Goal: Task Accomplishment & Management: Manage account settings

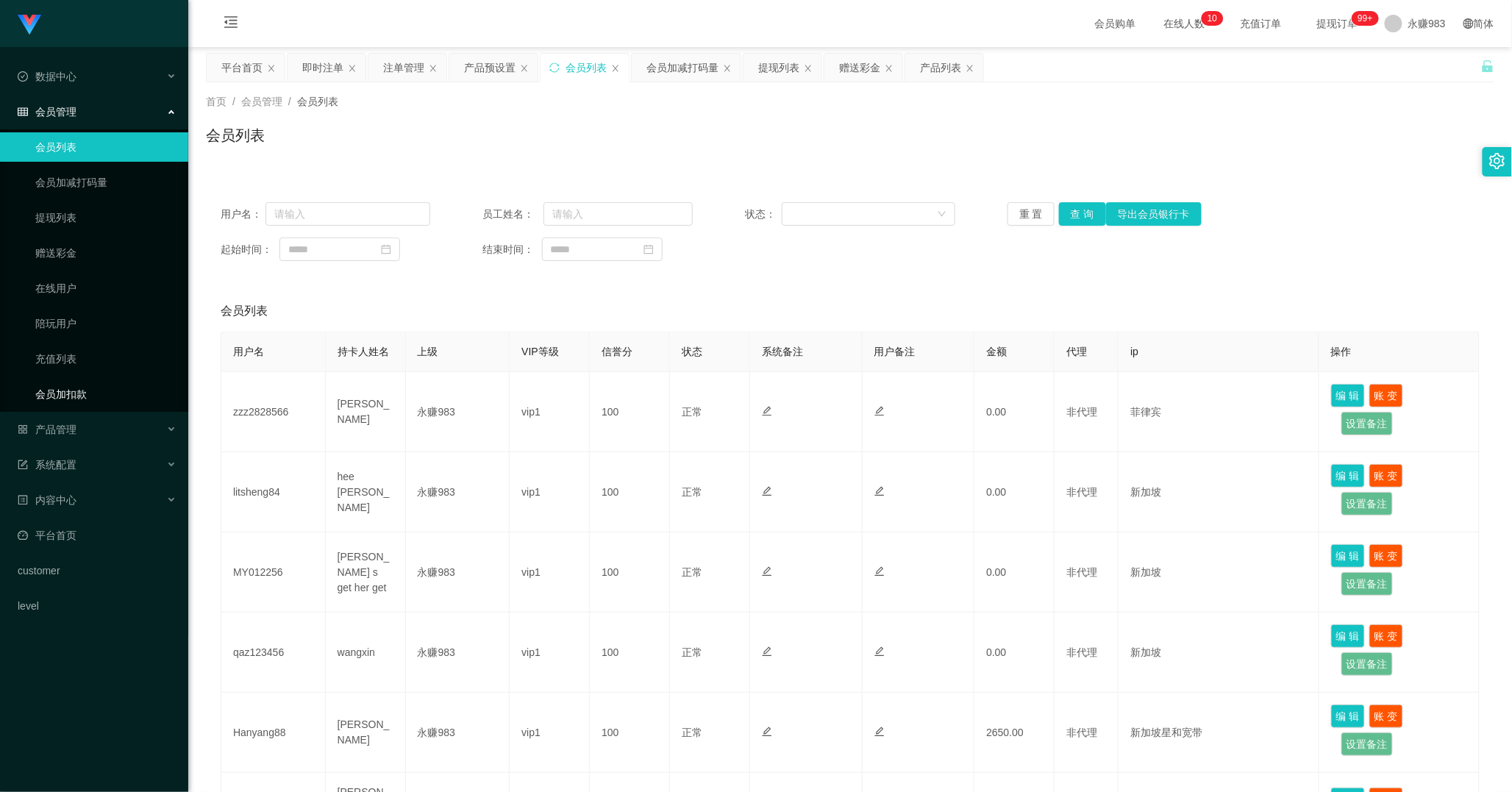
scroll to position [496, 0]
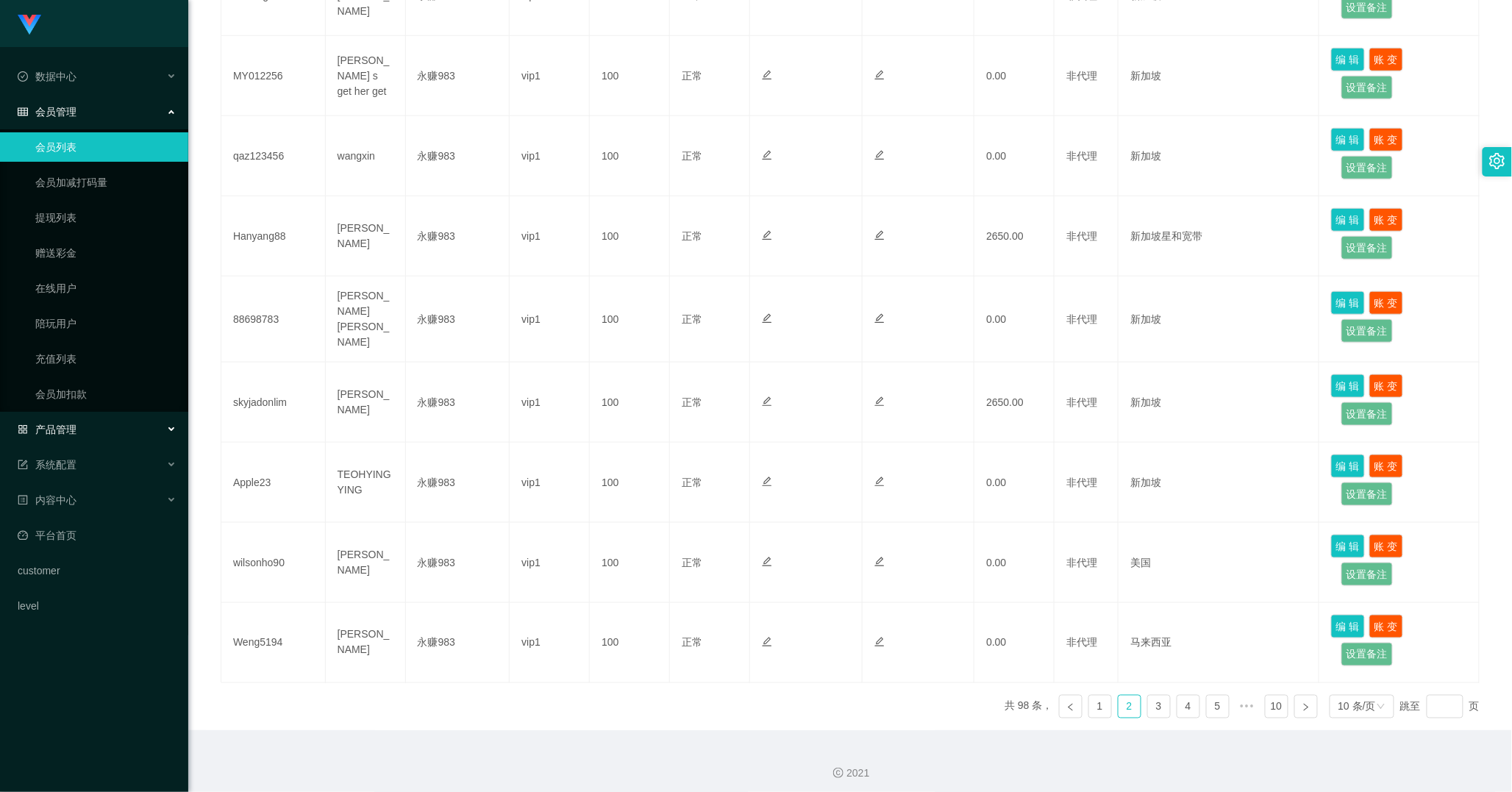
click at [99, 436] on div "产品管理" at bounding box center [94, 430] width 189 height 30
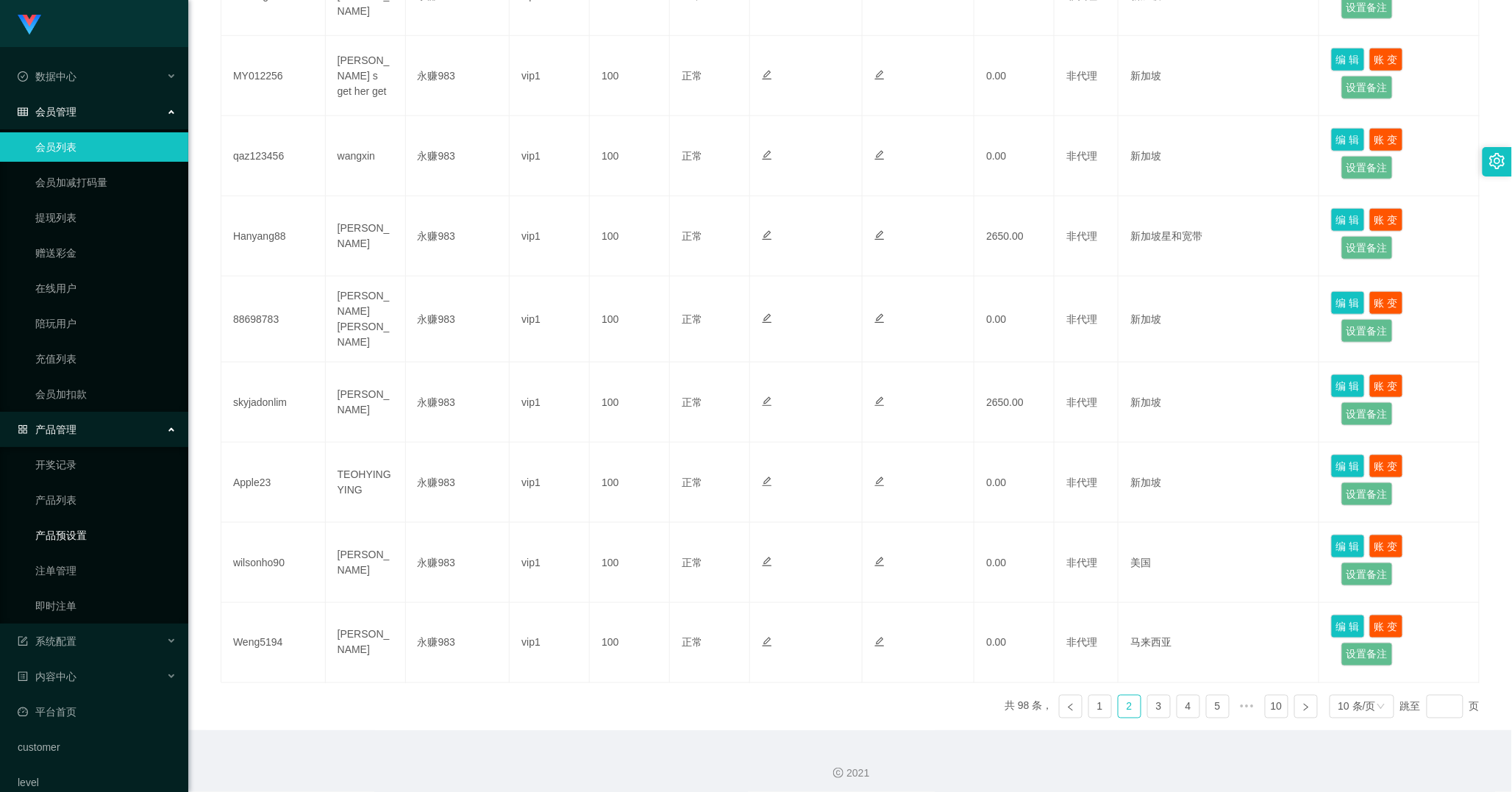
click at [71, 533] on link "产品预设置" at bounding box center [105, 535] width 141 height 30
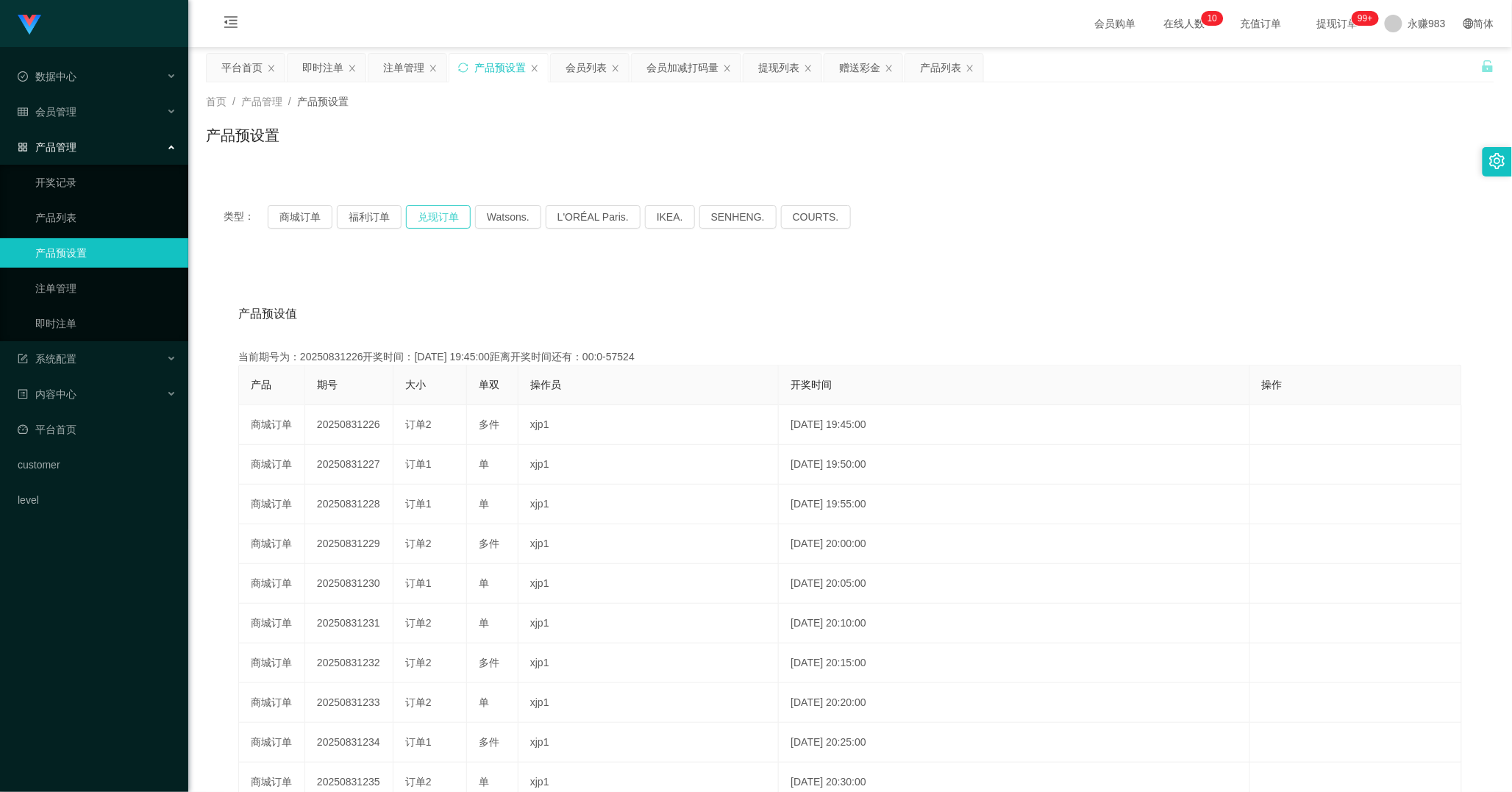
click at [454, 216] on button "兑现订单" at bounding box center [438, 216] width 65 height 23
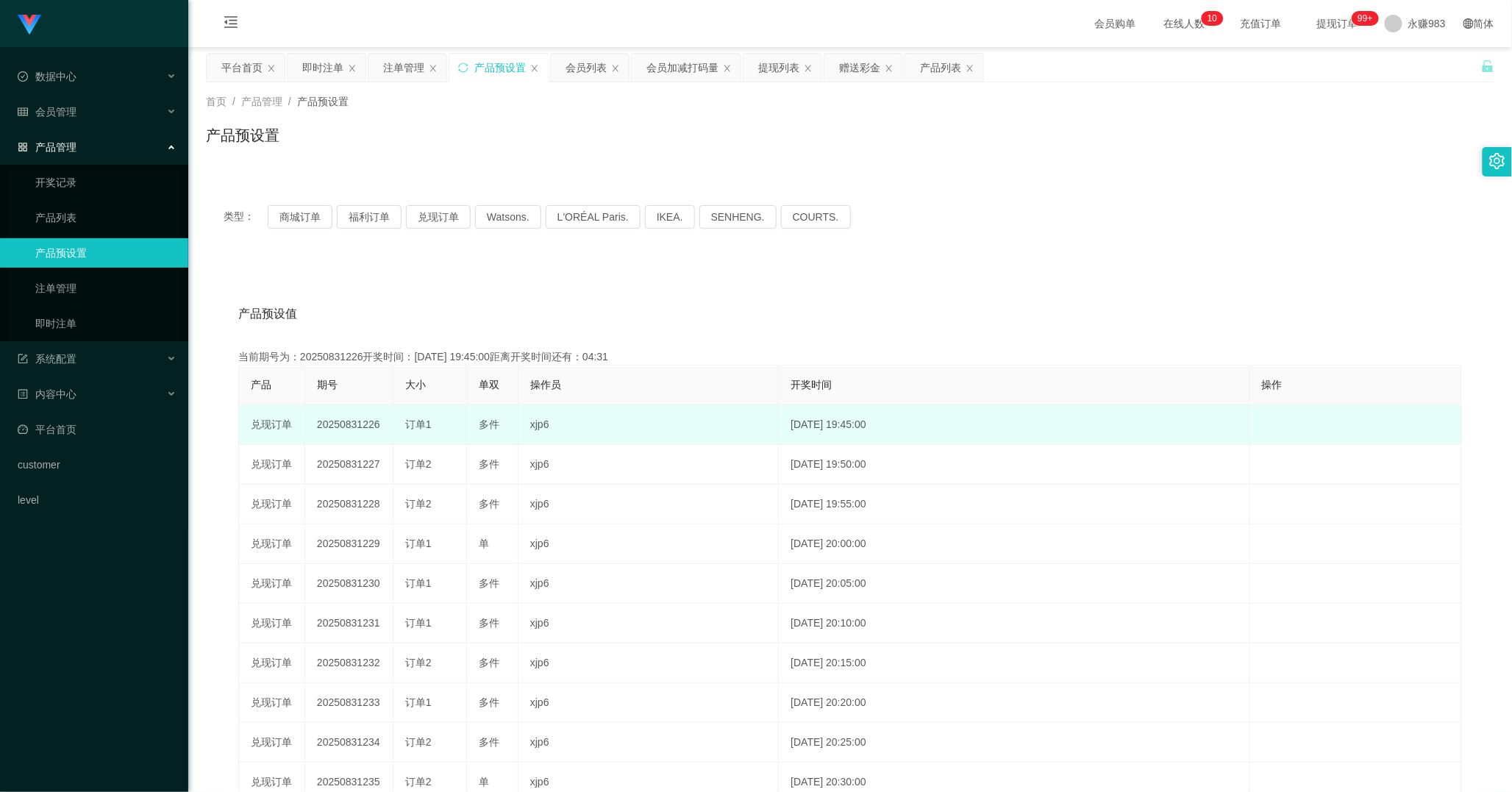
drag, startPoint x: 402, startPoint y: 422, endPoint x: 442, endPoint y: 428, distance: 40.4
click at [442, 428] on td "订单1" at bounding box center [430, 424] width 73 height 40
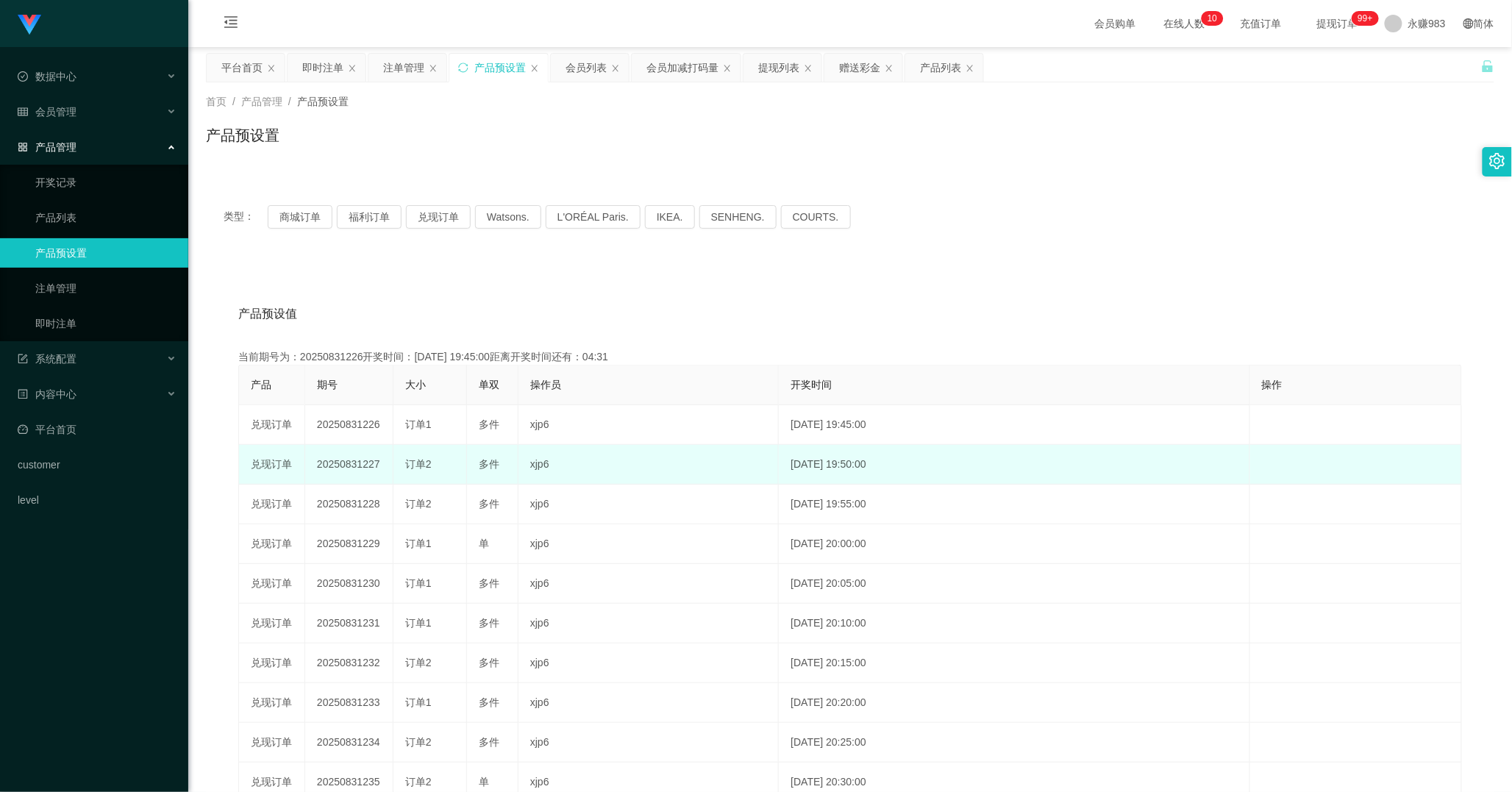
copy span "订单1"
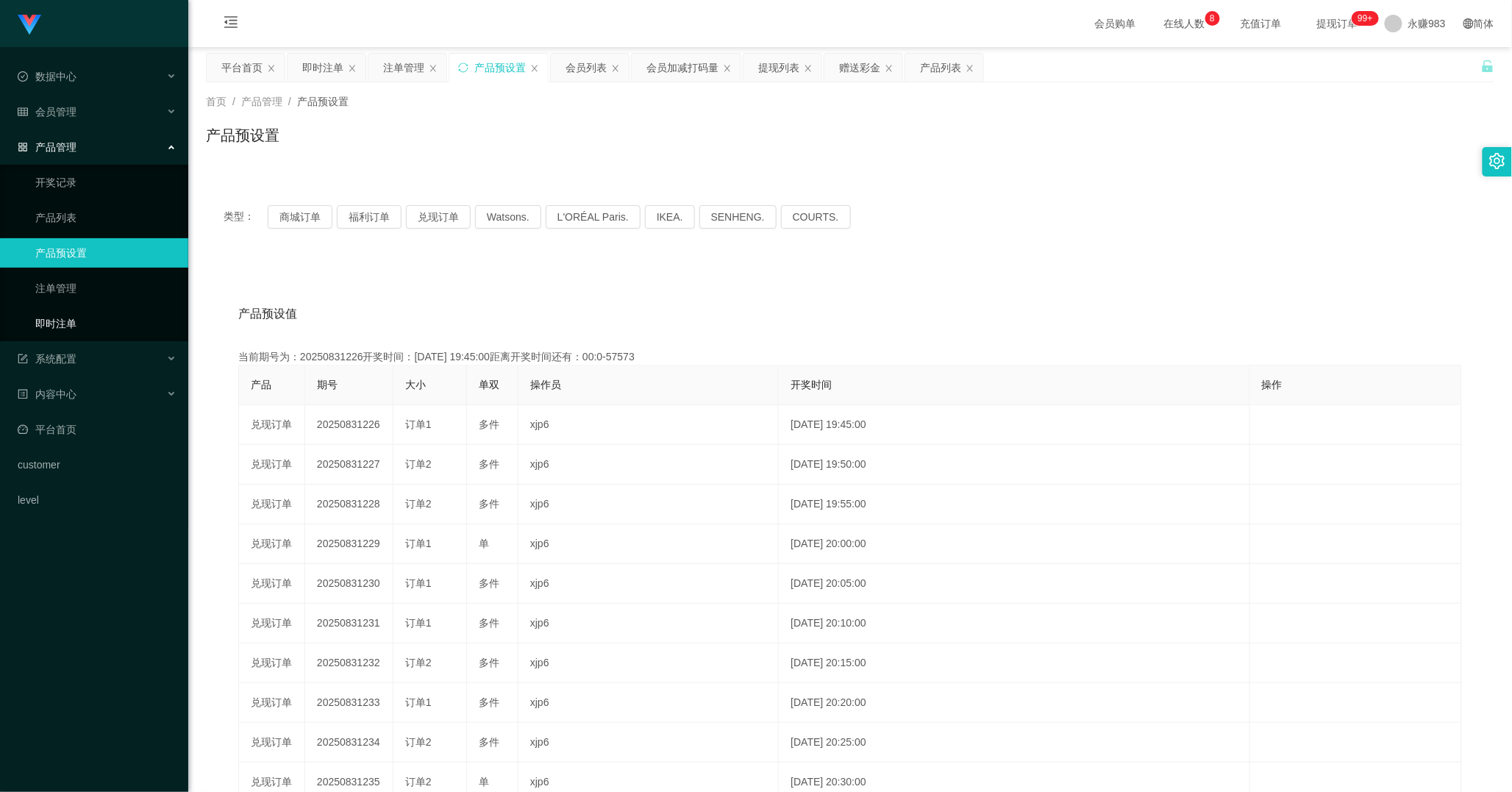
click at [83, 326] on link "即时注单" at bounding box center [105, 324] width 141 height 30
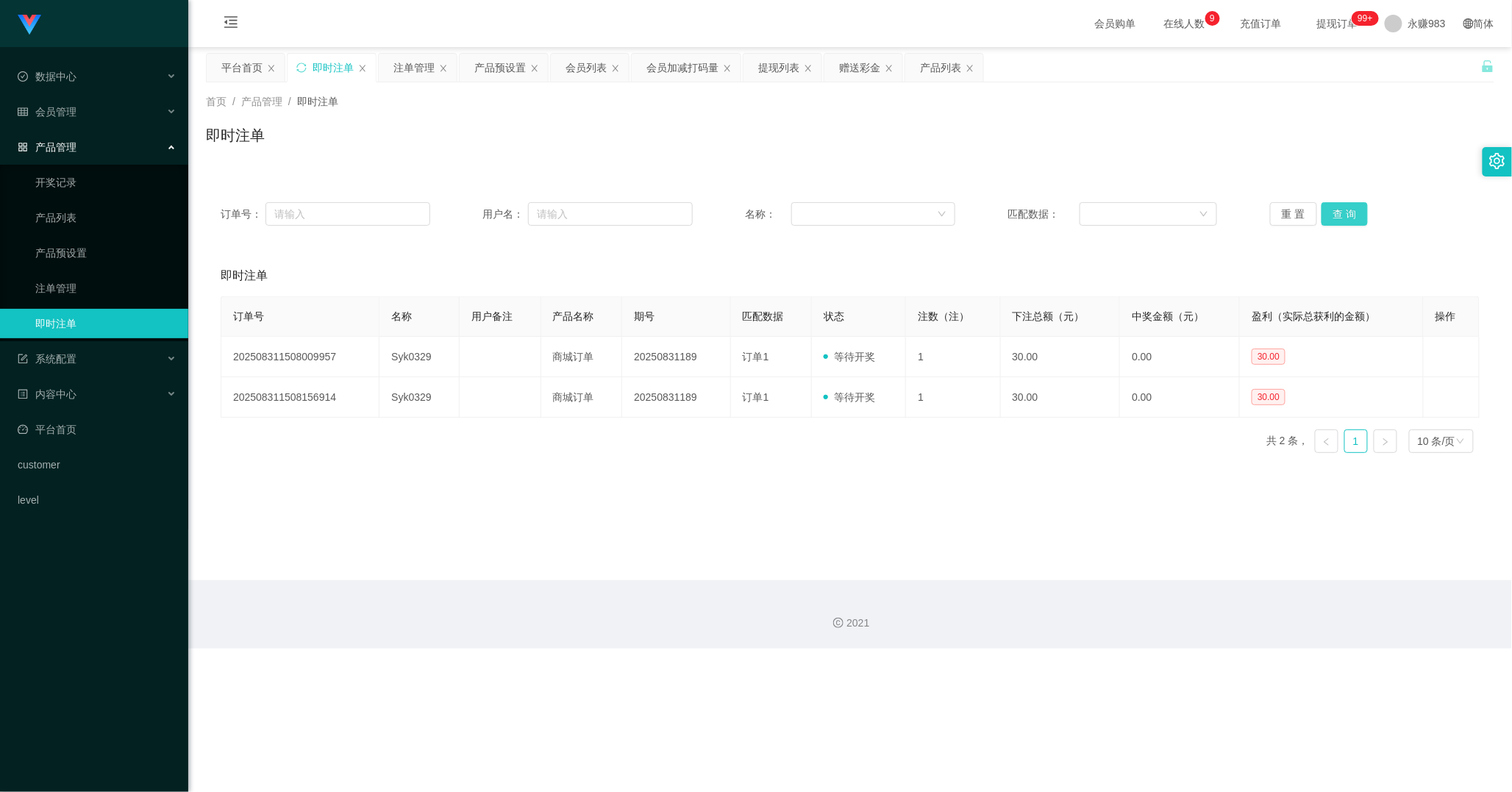
click at [1350, 206] on button "查 询" at bounding box center [1345, 214] width 47 height 23
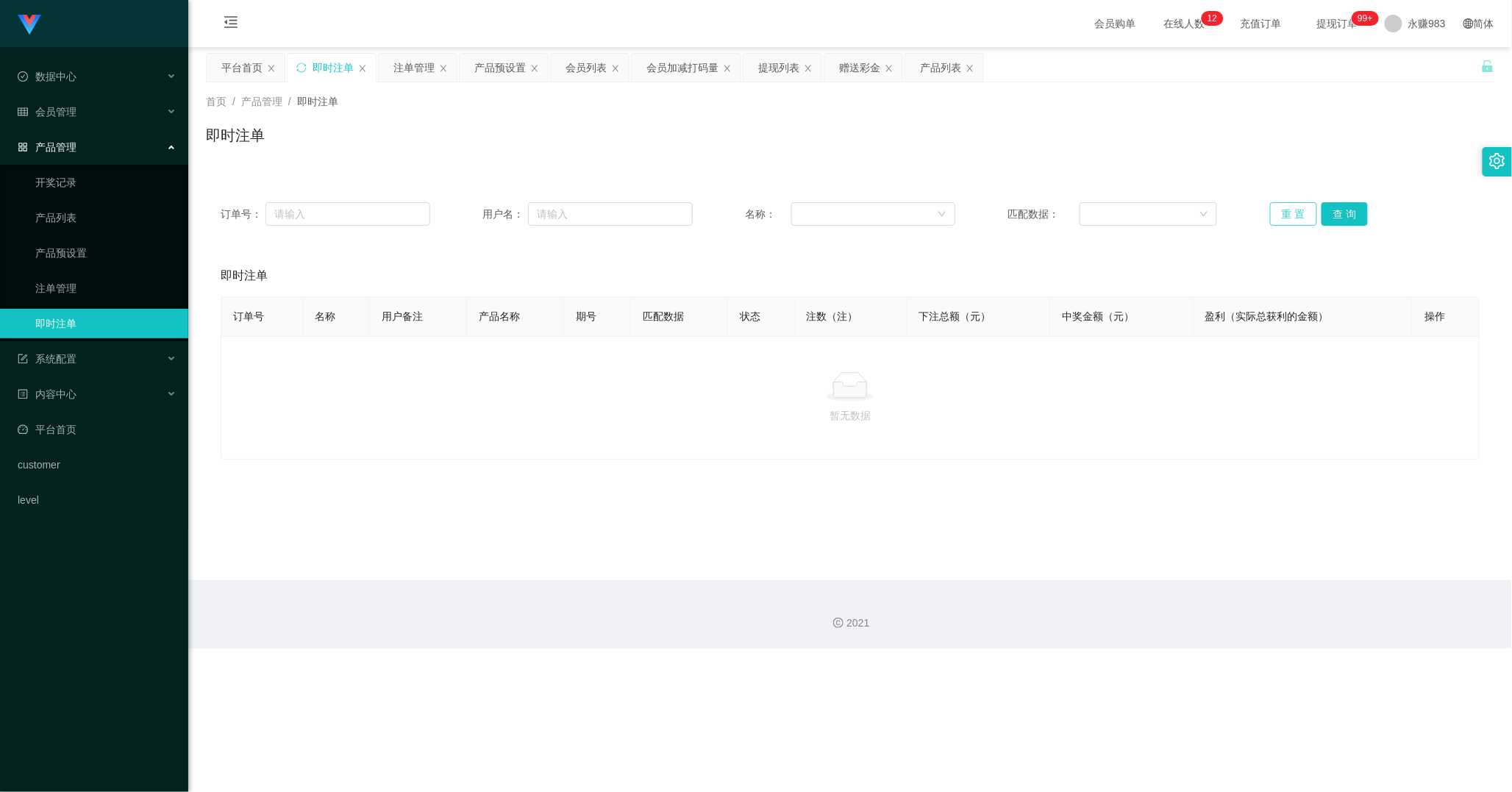
click at [1291, 217] on button "重 置" at bounding box center [1294, 214] width 47 height 23
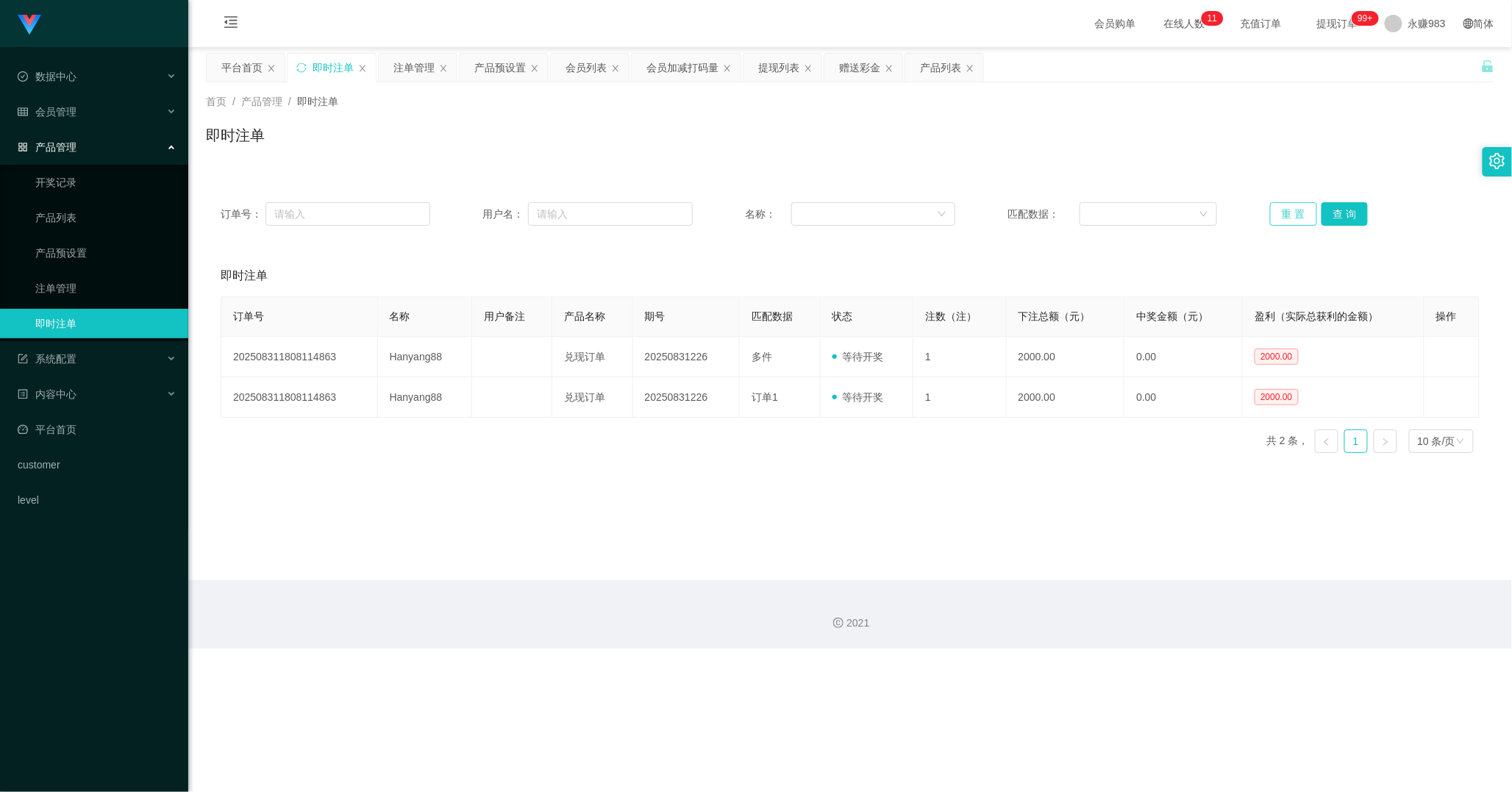
click at [1295, 212] on button "重 置" at bounding box center [1294, 214] width 47 height 23
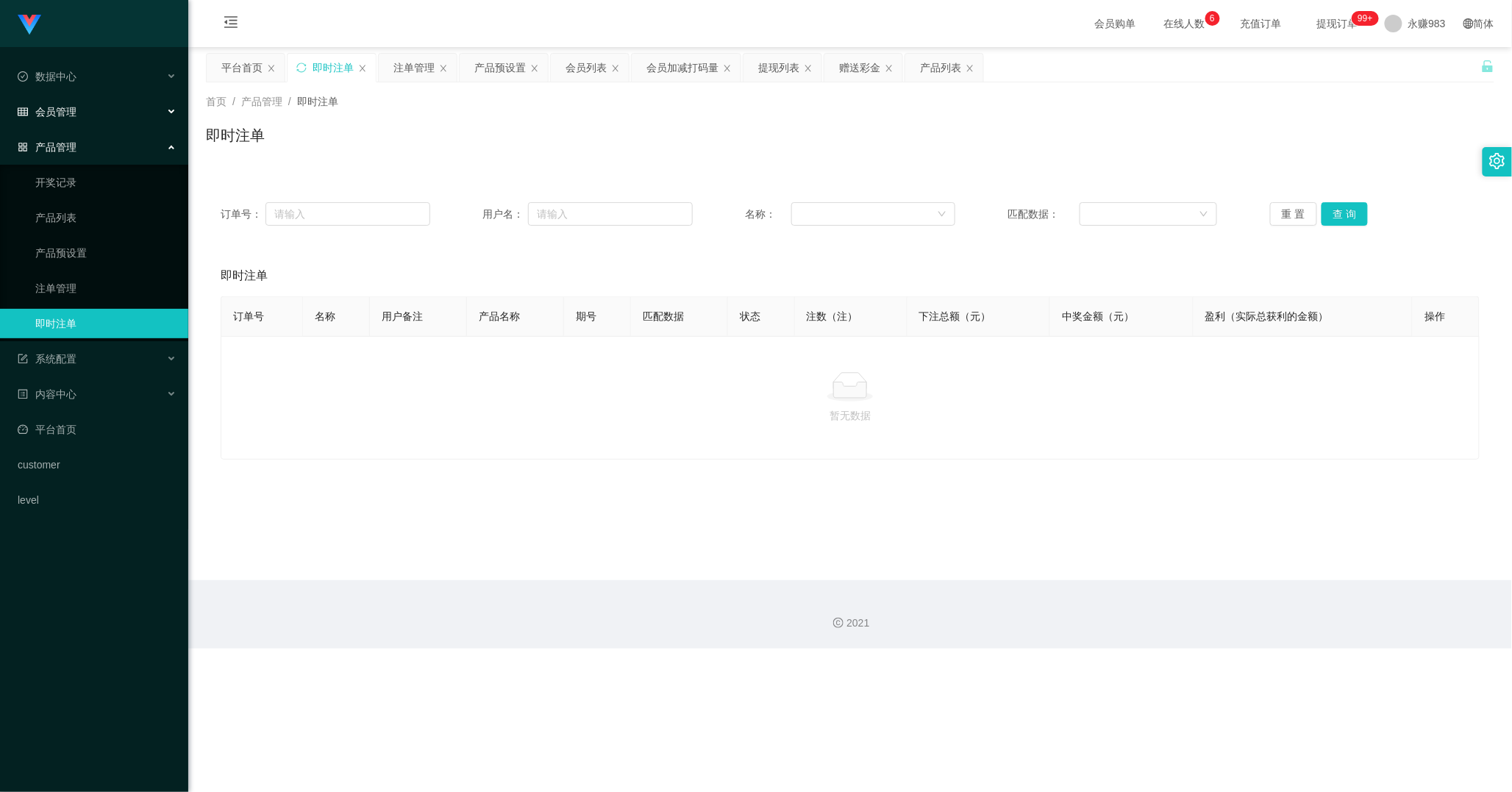
click at [40, 100] on div "会员管理" at bounding box center [94, 112] width 189 height 30
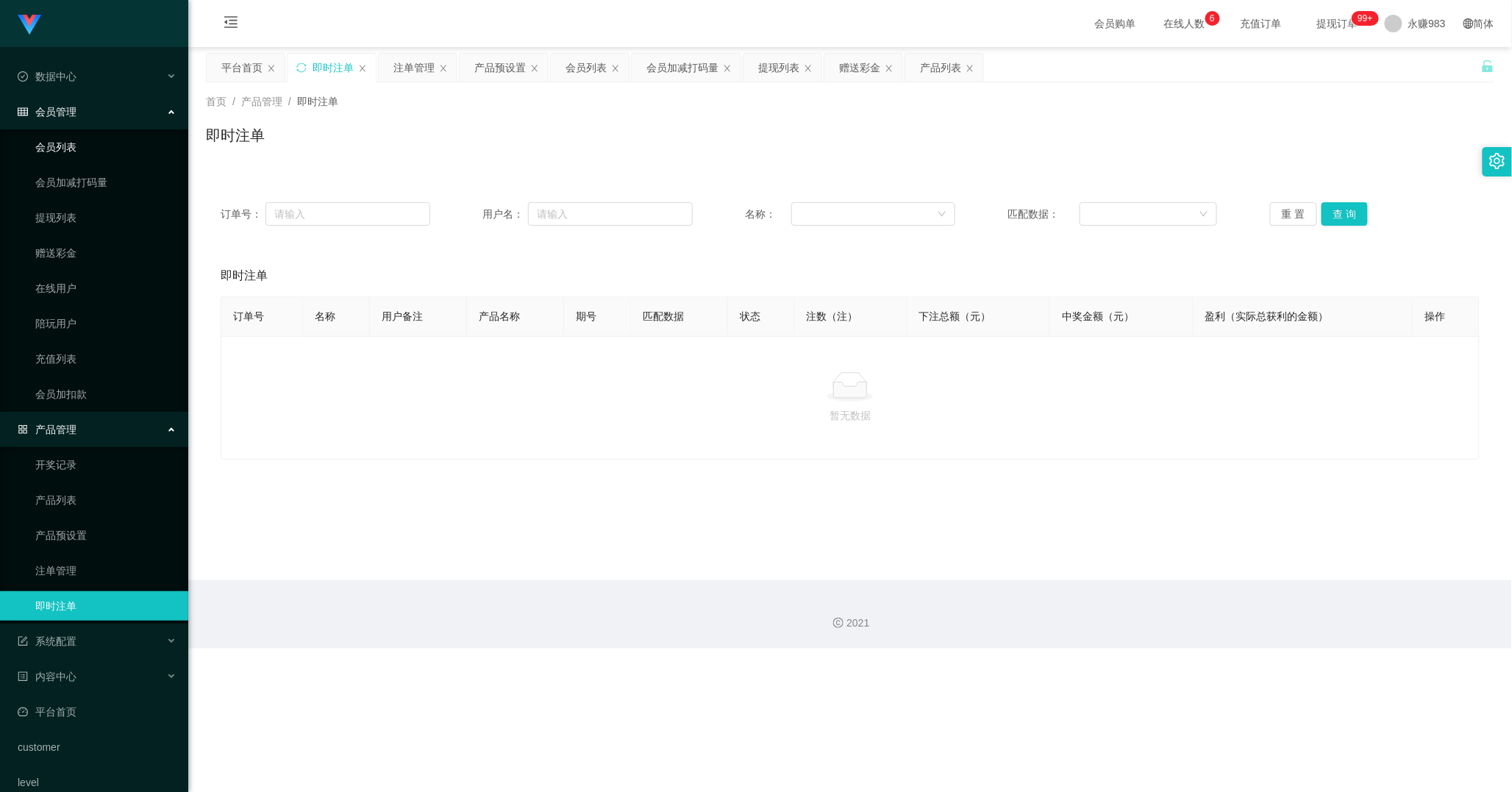
click at [68, 150] on link "会员列表" at bounding box center [105, 147] width 141 height 30
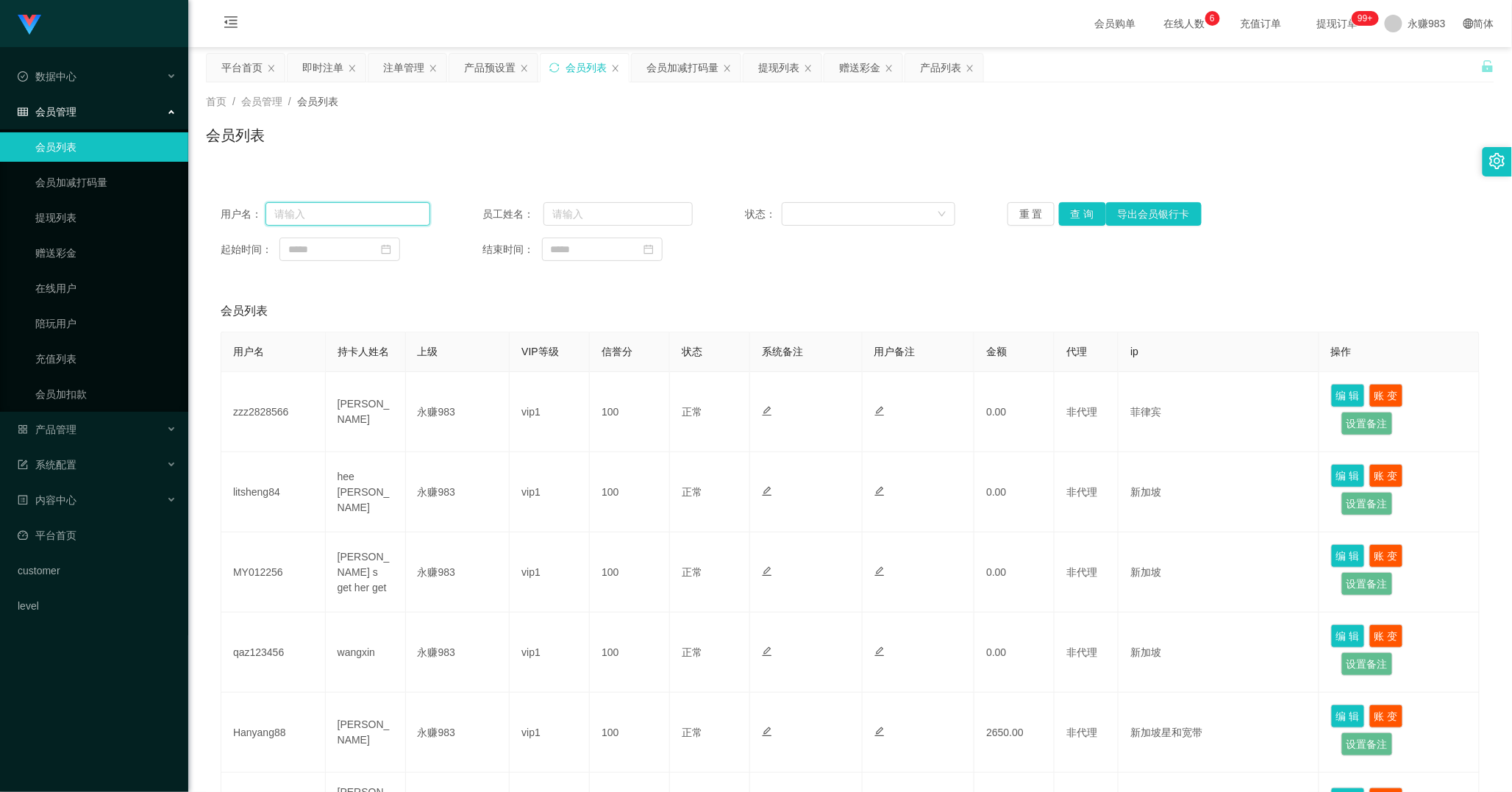
click at [365, 213] on input "text" at bounding box center [347, 214] width 164 height 23
paste input "Hanyang88"
type input "Hanyang88"
click at [1094, 209] on button "查 询" at bounding box center [1083, 214] width 47 height 23
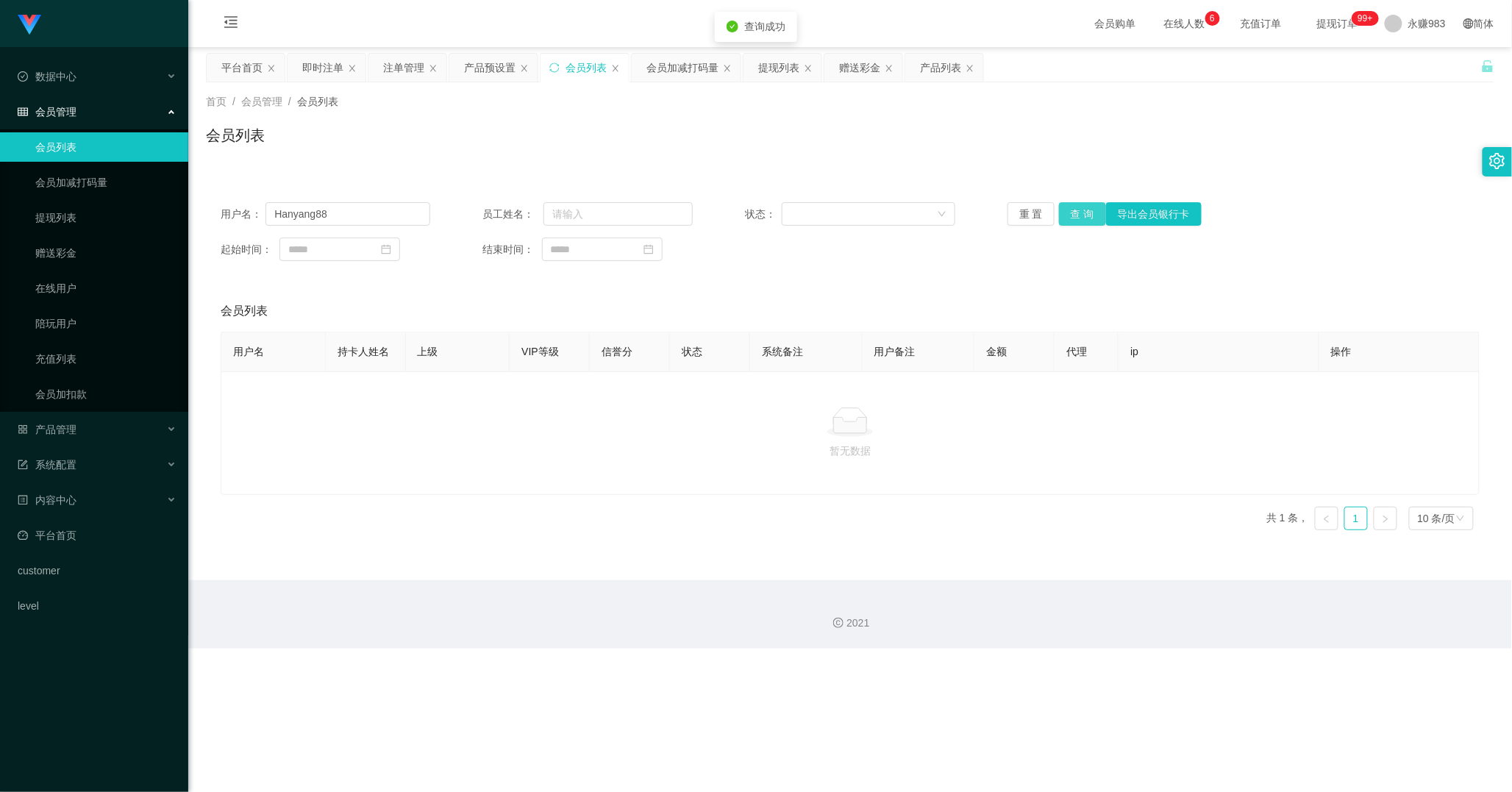
click at [1060, 212] on button "查 询" at bounding box center [1083, 214] width 47 height 23
click at [1086, 218] on button "查 询" at bounding box center [1083, 214] width 47 height 23
click at [368, 214] on input "Hanyang88" at bounding box center [347, 214] width 164 height 23
click at [1020, 216] on button "重 置" at bounding box center [1031, 214] width 47 height 23
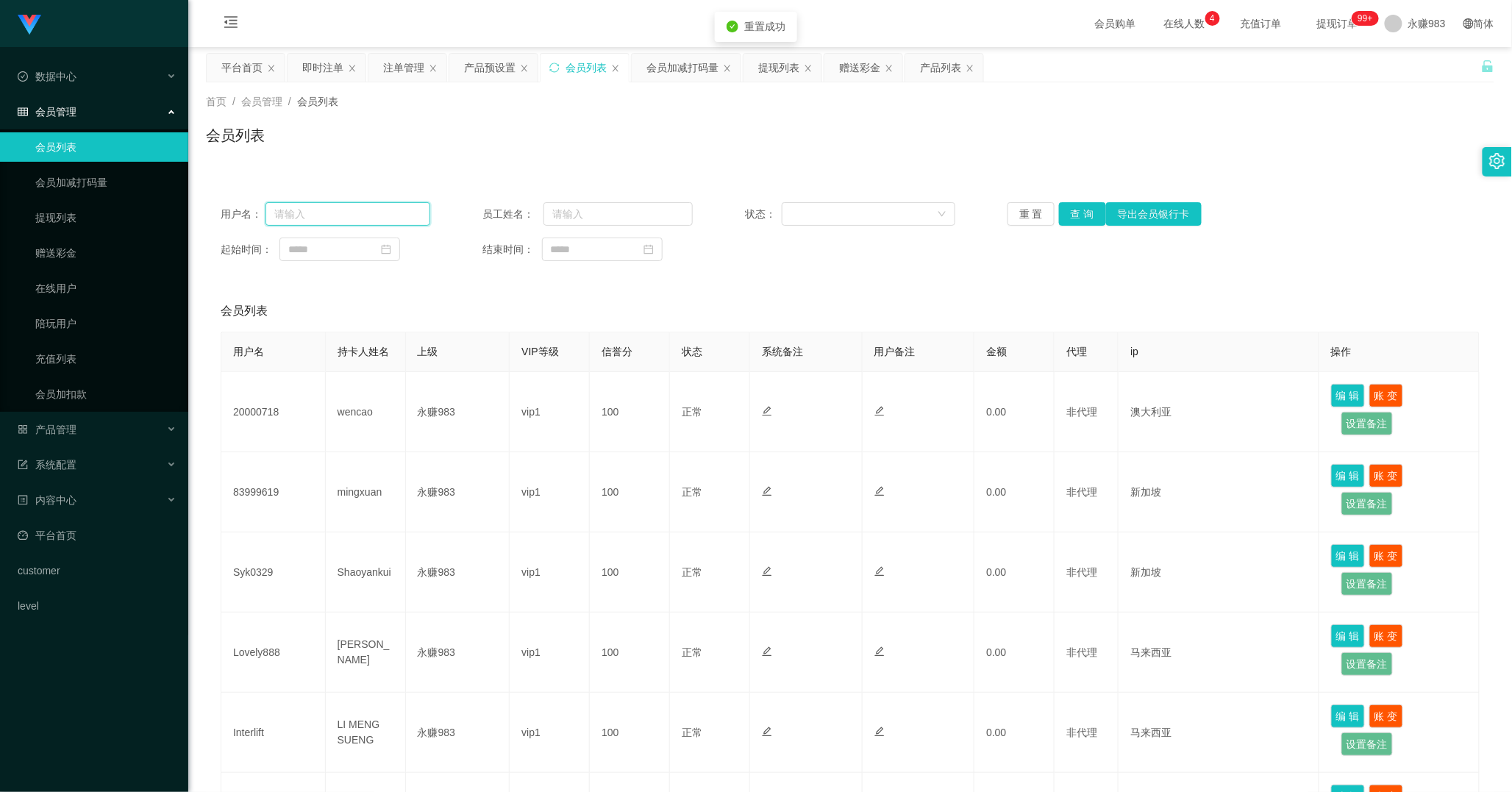
click at [349, 212] on input "text" at bounding box center [347, 214] width 164 height 23
paste input "Hanyang88"
click at [1072, 207] on button "查 询" at bounding box center [1083, 214] width 47 height 23
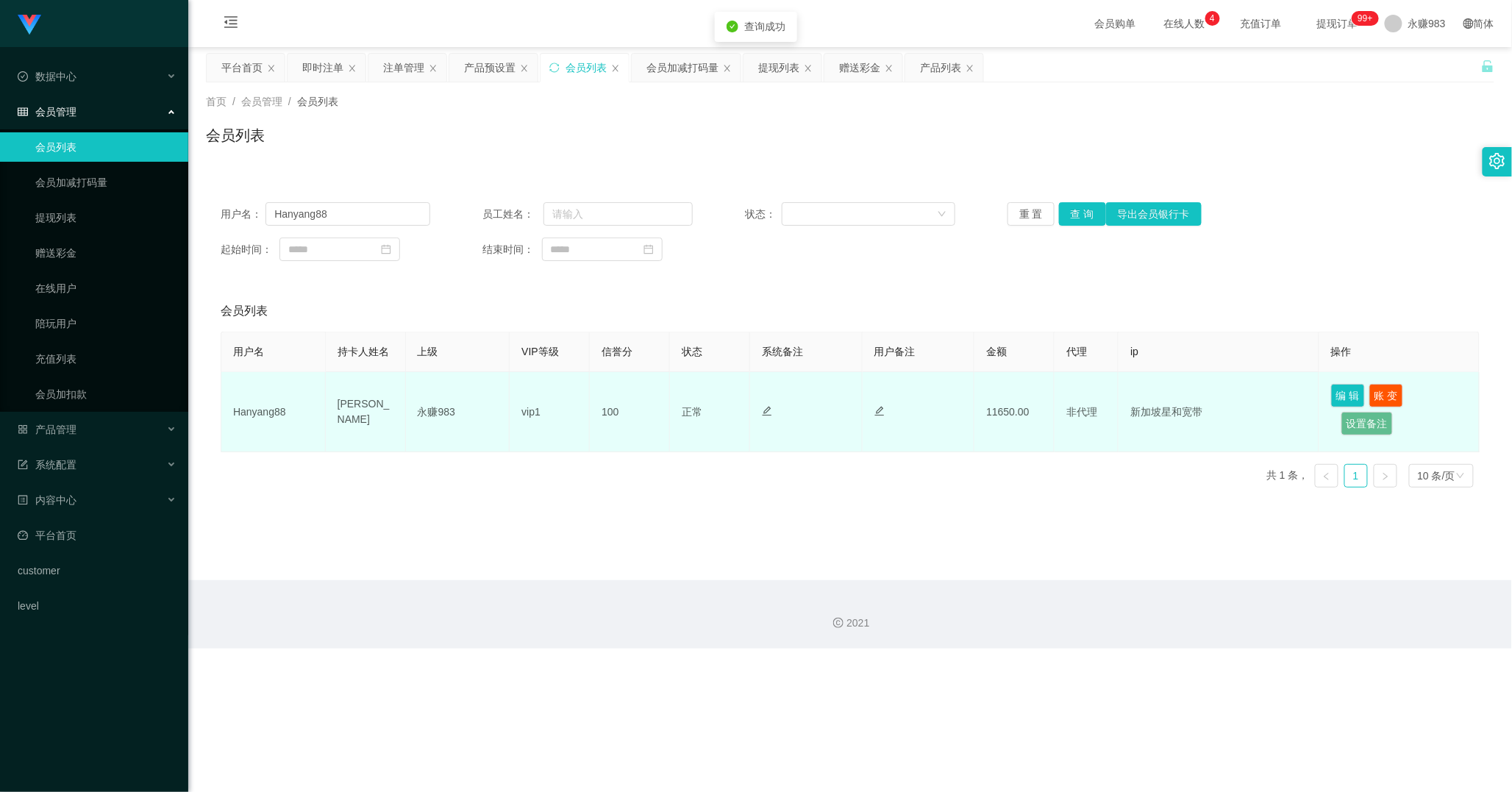
click at [255, 414] on td "Hanyang88" at bounding box center [273, 412] width 104 height 80
copy td "Hanyang88"
click at [358, 424] on td "[PERSON_NAME]" at bounding box center [365, 412] width 80 height 80
click at [368, 415] on td "[PERSON_NAME]" at bounding box center [365, 412] width 80 height 80
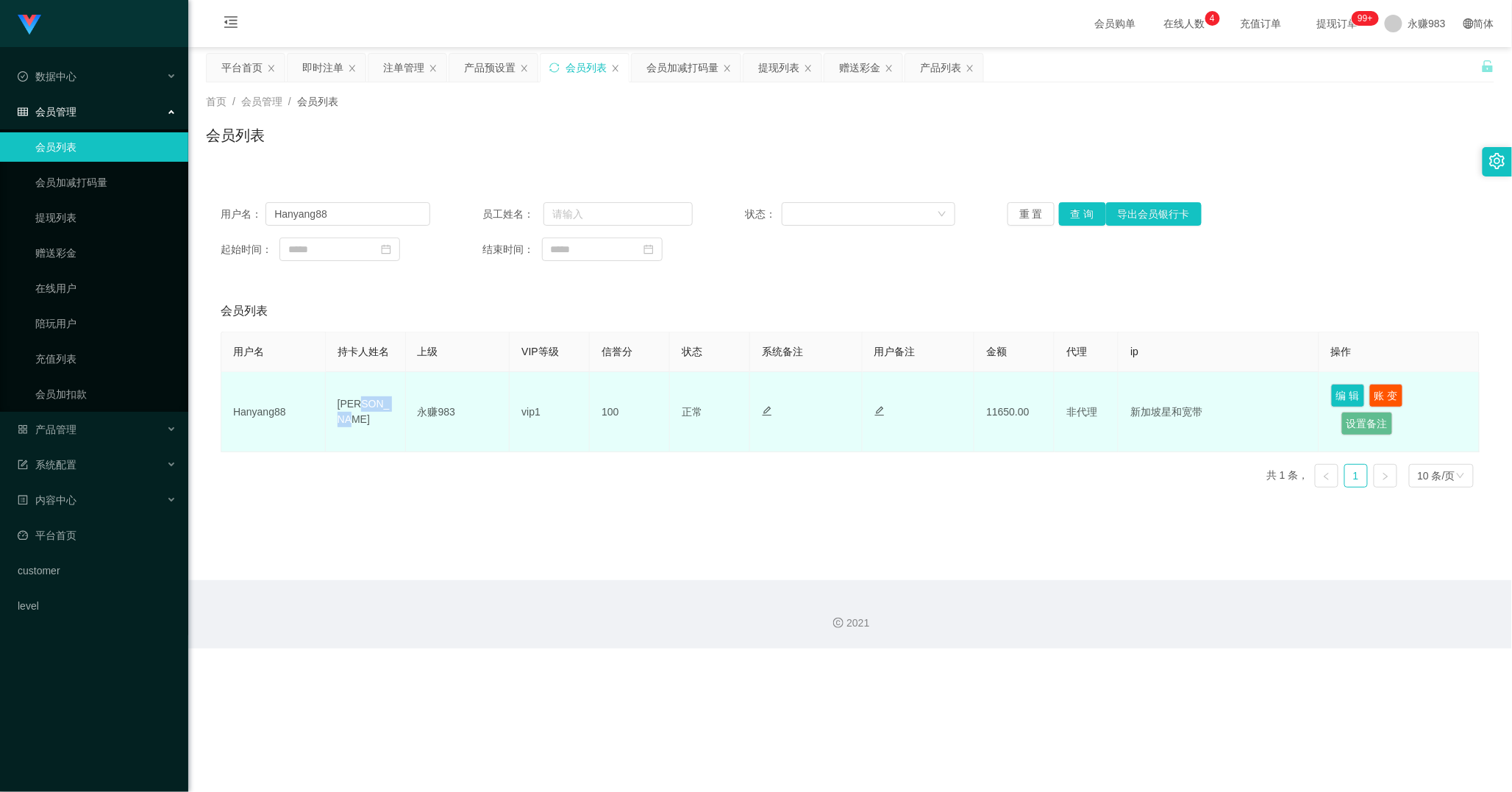
click at [368, 415] on td "[PERSON_NAME]" at bounding box center [365, 412] width 80 height 80
copy td "shunan"
click at [368, 415] on td "[PERSON_NAME]" at bounding box center [365, 412] width 80 height 80
copy td "[PERSON_NAME]"
click at [241, 416] on td "Hanyang88" at bounding box center [273, 412] width 104 height 80
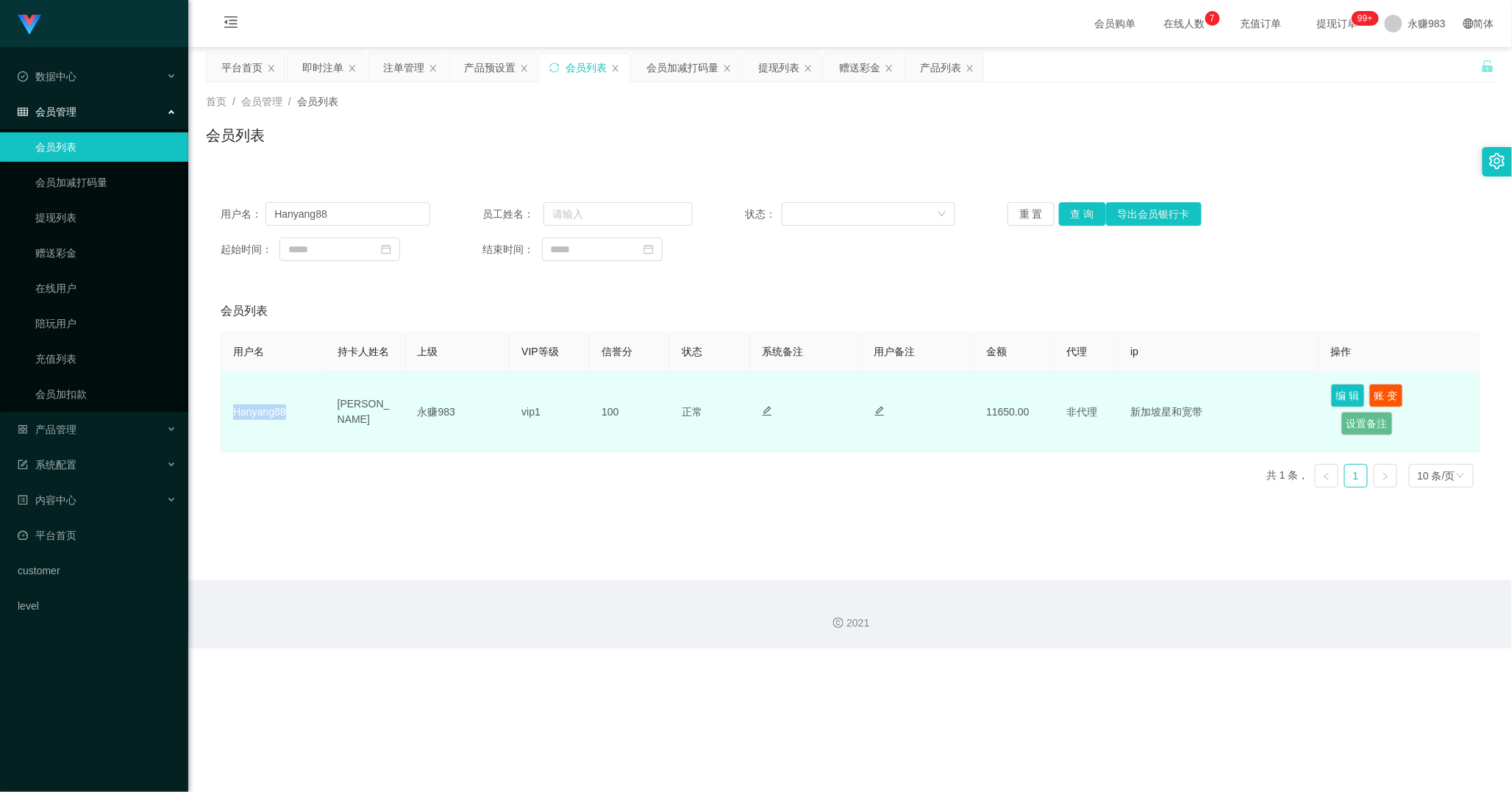
click at [241, 416] on td "Hanyang88" at bounding box center [273, 412] width 104 height 80
copy td "Hanyang88"
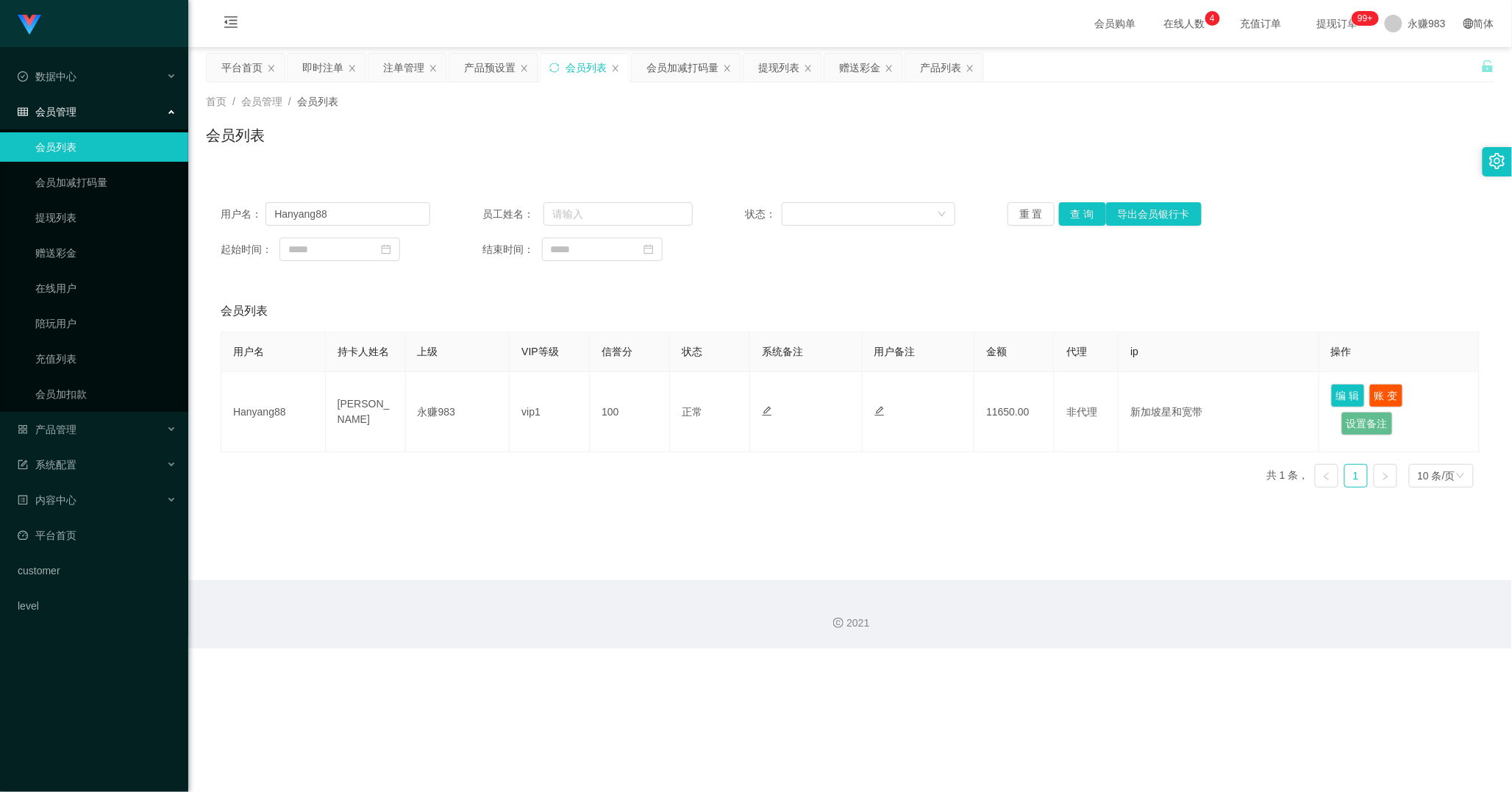
click at [459, 509] on main "关闭左侧 关闭右侧 关闭其它 刷新页面 平台首页 即时注单 注单管理 产品预设置 会员列表 会员加减打码量 提现列表 赠送彩金 产品列表 首页 / 会员管理 …" at bounding box center [851, 313] width 1324 height 533
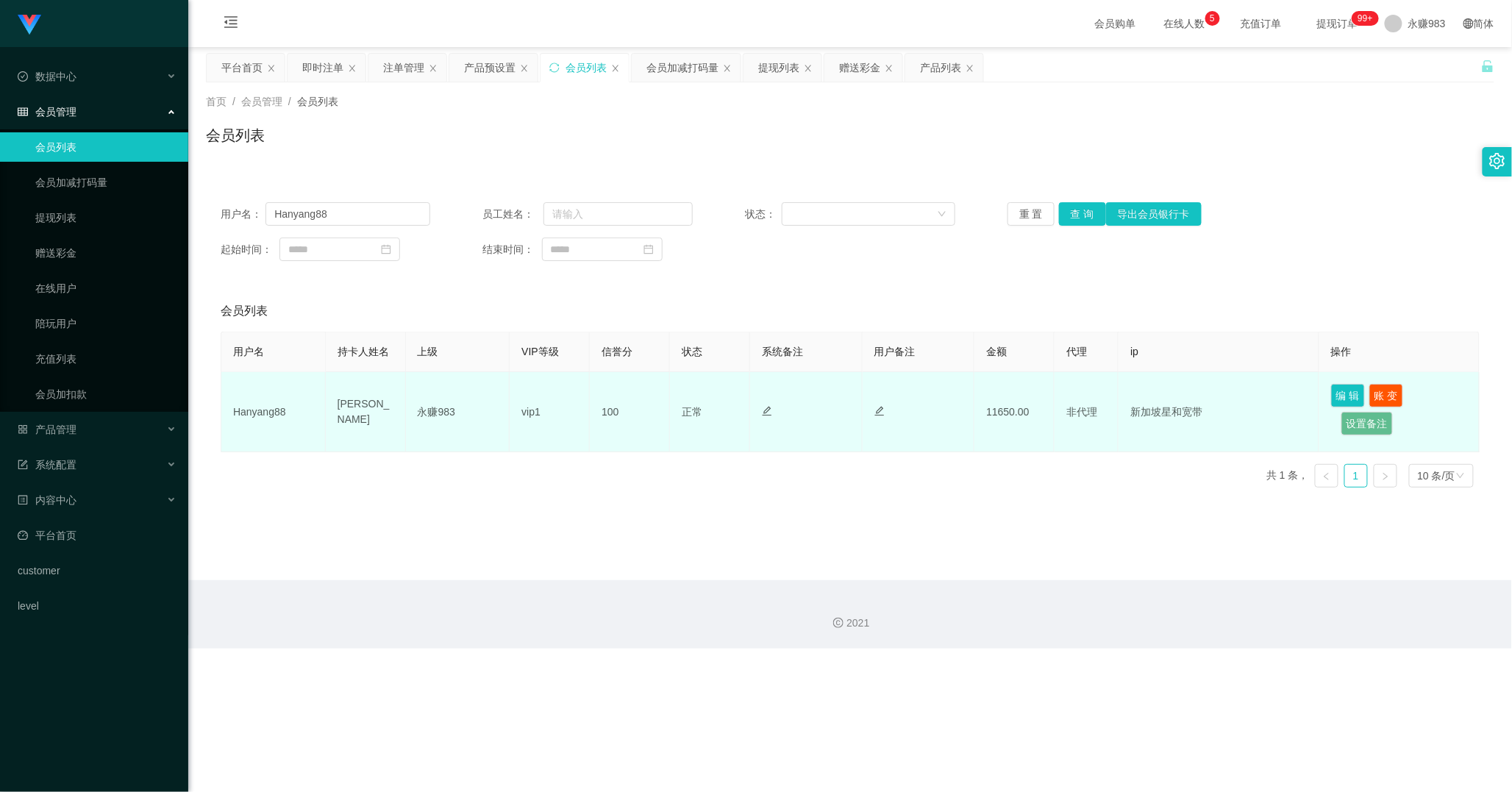
click at [351, 406] on td "[PERSON_NAME]" at bounding box center [365, 412] width 80 height 80
copy td "[PERSON_NAME]"
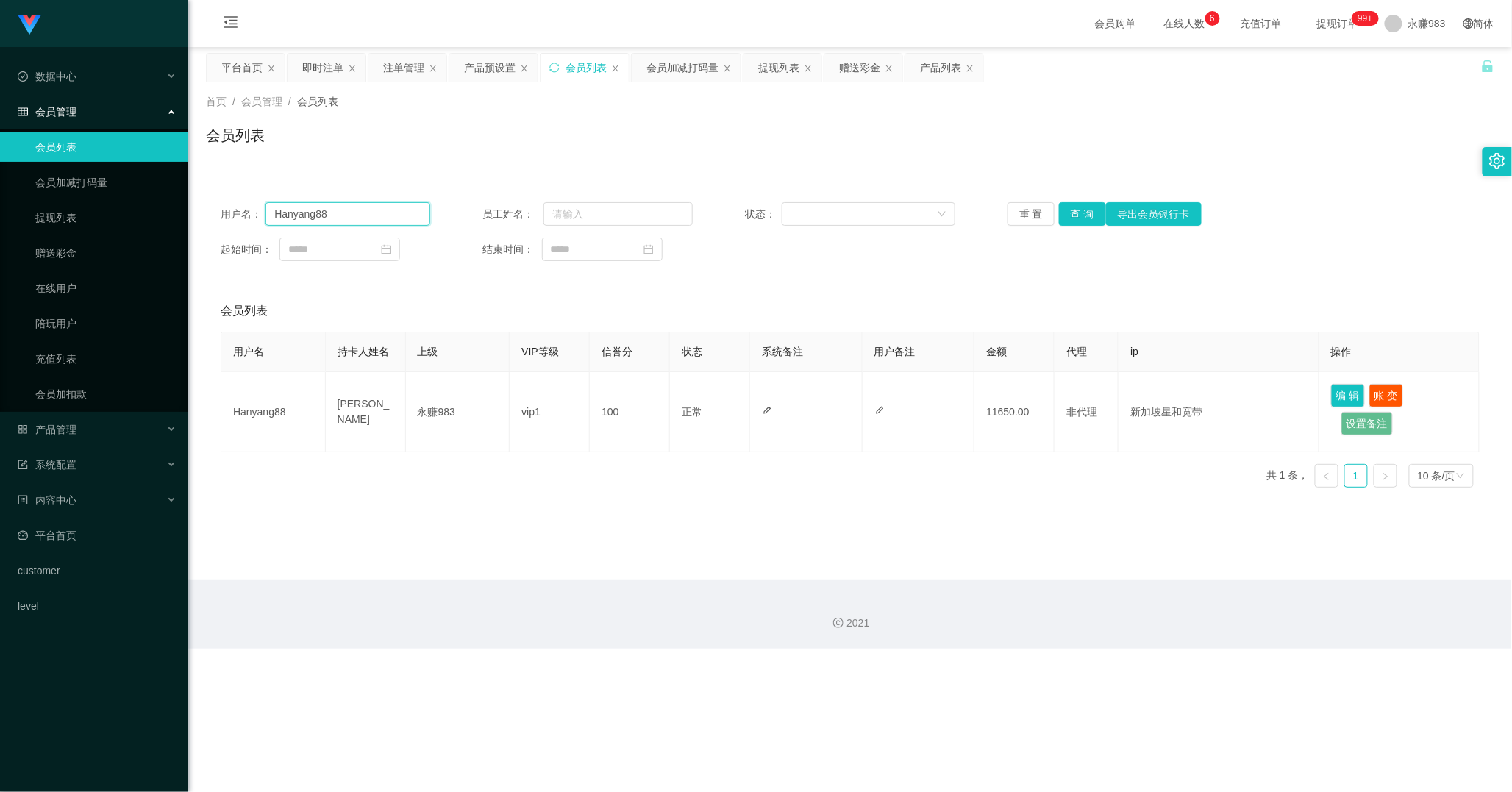
click at [330, 206] on input "Hanyang88" at bounding box center [347, 214] width 164 height 23
paste input "@munhaw"
click at [1073, 210] on button "查 询" at bounding box center [1083, 214] width 47 height 23
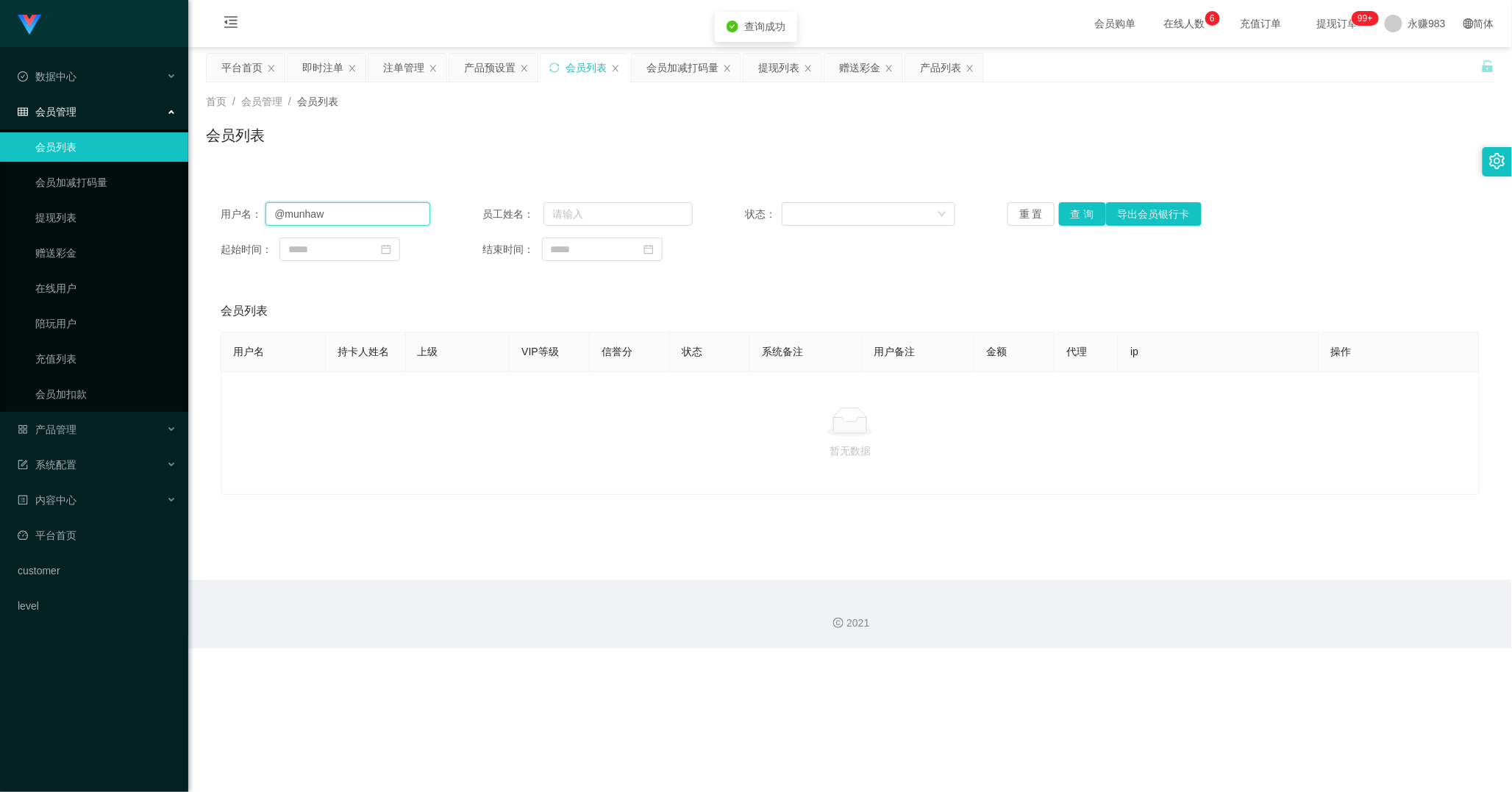
click at [393, 212] on input "@munhaw" at bounding box center [347, 214] width 164 height 23
paste input "bigface1"
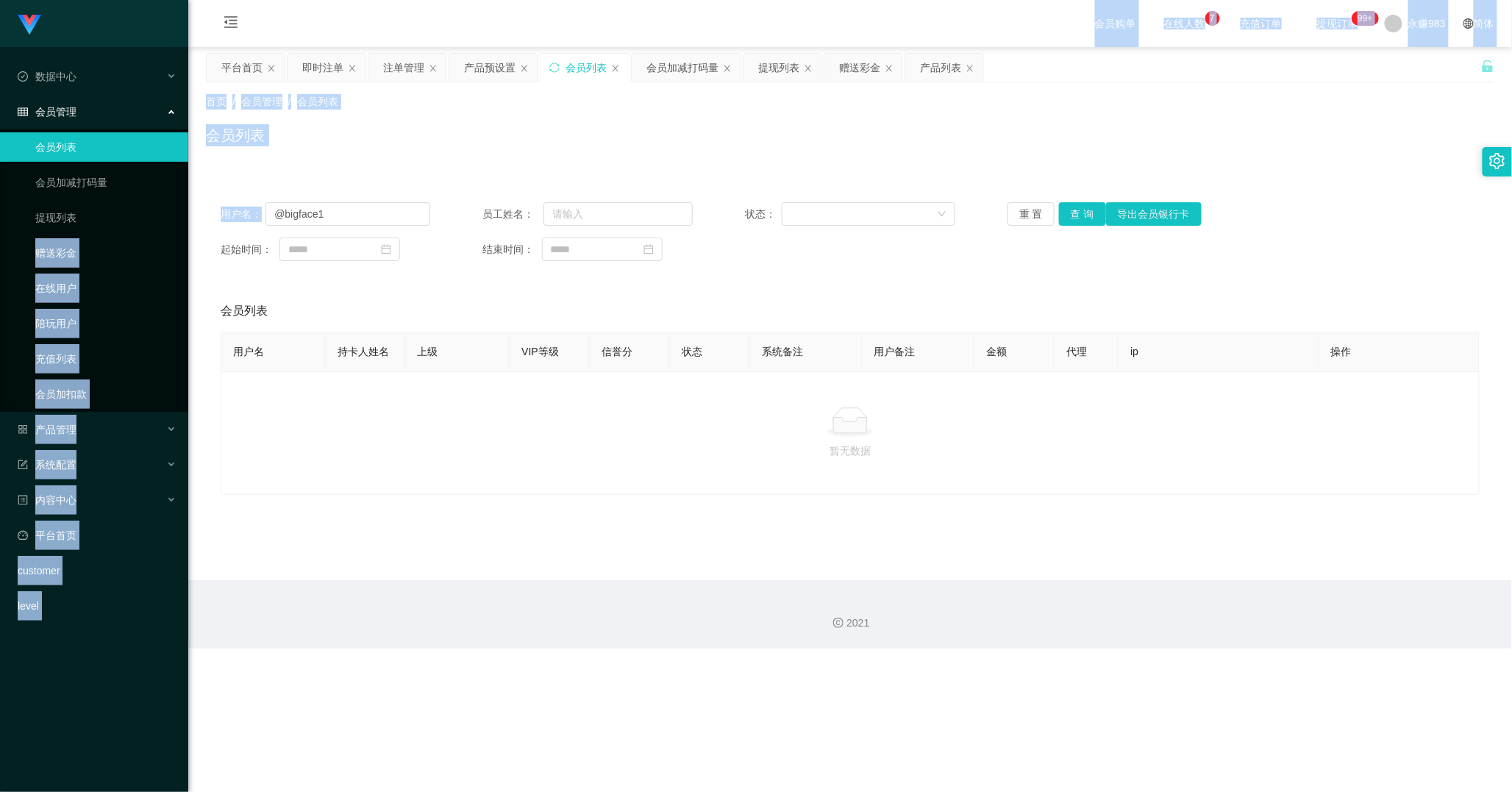
drag, startPoint x: 378, startPoint y: 201, endPoint x: 86, endPoint y: 201, distance: 292.0
click at [86, 201] on section "Shopee工作台代理端 数据中心 会员管理 会员列表 会员加减打码量 提现列表 赠送彩金 在线用户 陪玩用户 充值列表 会员加扣款 产品管理 开奖记录 产品…" at bounding box center [756, 324] width 1512 height 649
click at [417, 211] on input "@bigface1" at bounding box center [347, 214] width 164 height 23
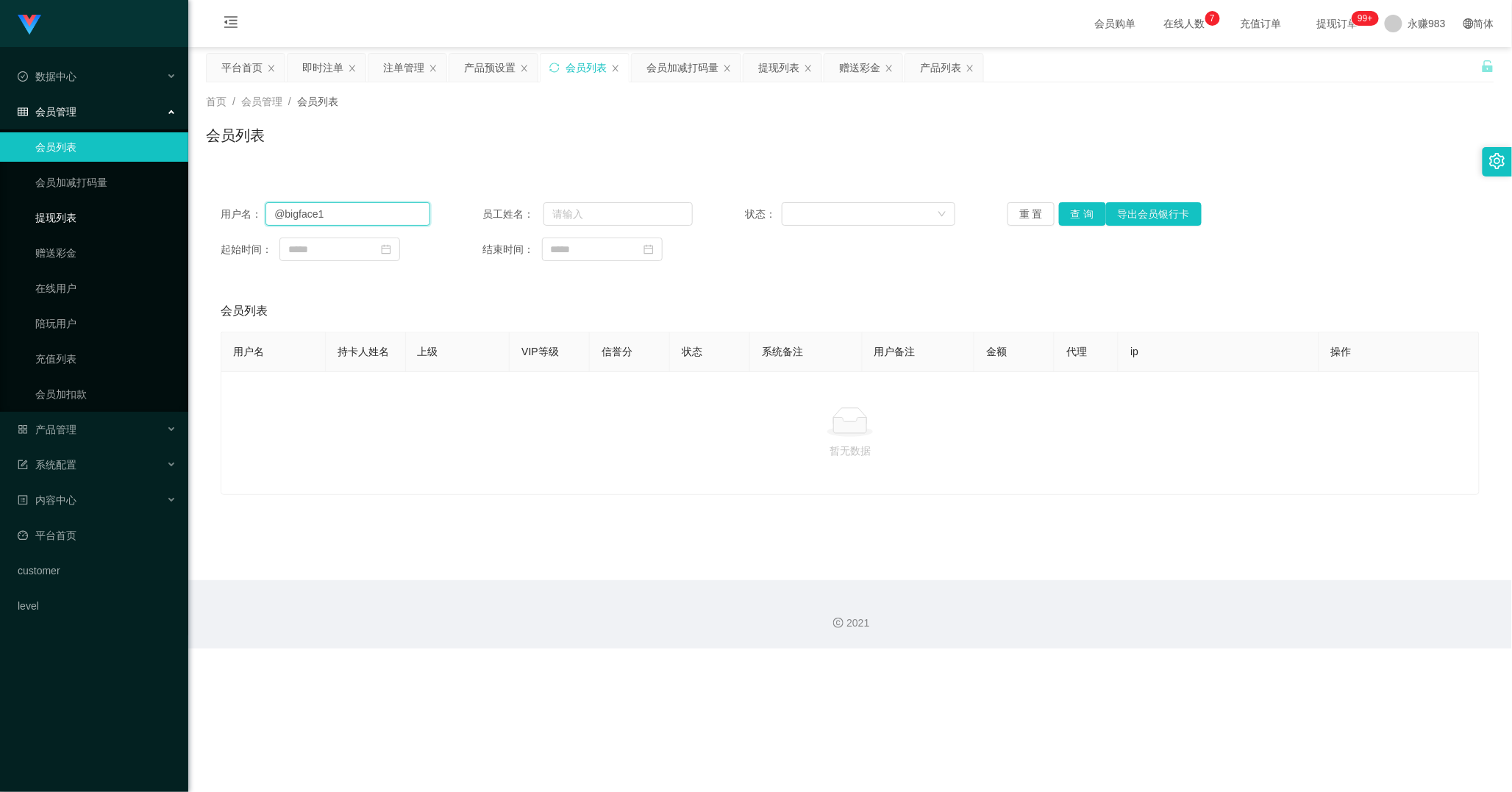
drag, startPoint x: 383, startPoint y: 214, endPoint x: 181, endPoint y: 214, distance: 202.0
click at [181, 214] on section "Shopee工作台代理端 数据中心 会员管理 会员列表 会员加减打码量 提现列表 赠送彩金 在线用户 陪玩用户 充值列表 会员加扣款 产品管理 开奖记录 产品…" at bounding box center [756, 324] width 1512 height 649
paste input "text"
click at [1059, 214] on button "查 询" at bounding box center [1083, 214] width 47 height 23
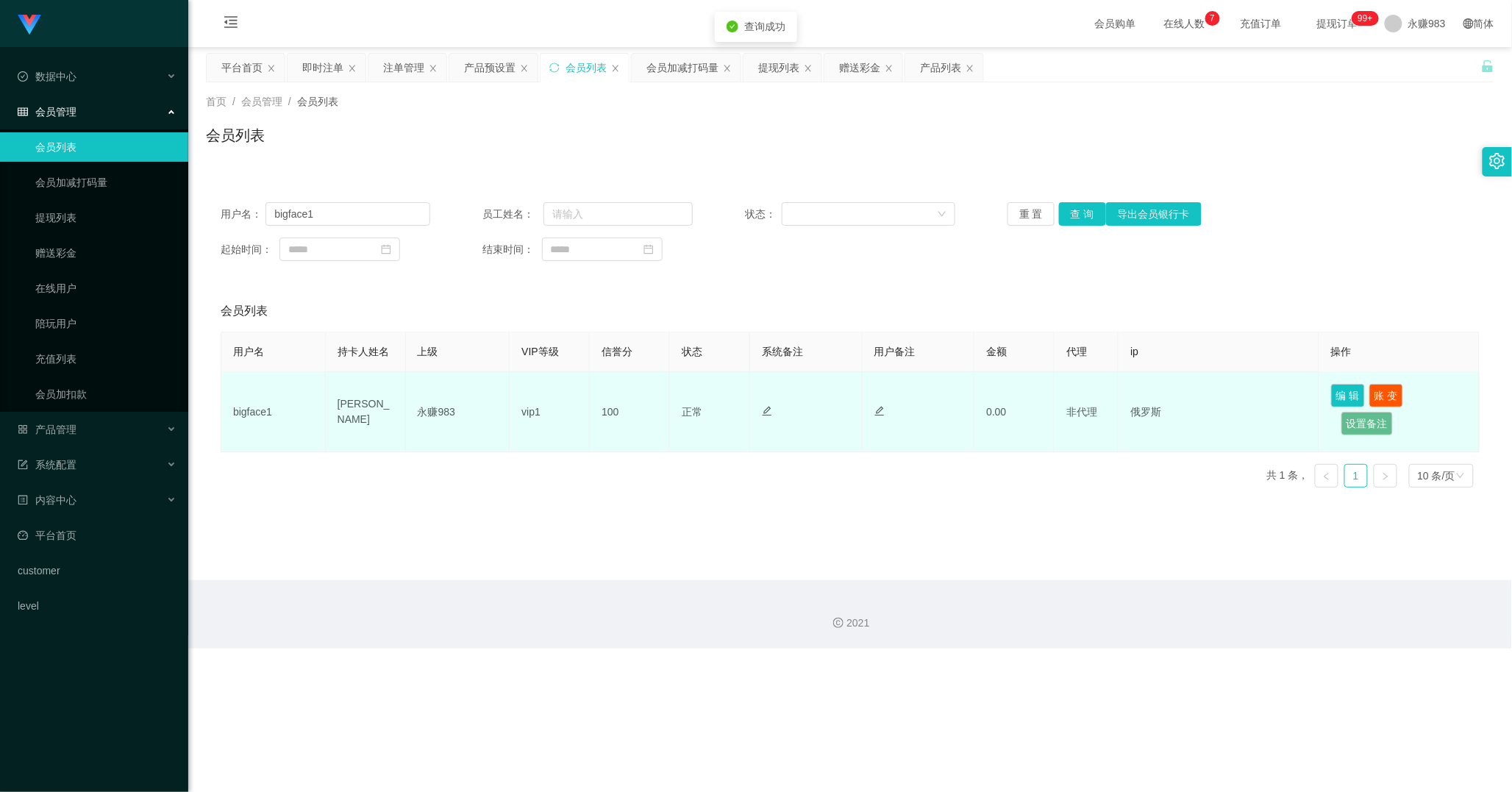
click at [371, 409] on td "[PERSON_NAME]" at bounding box center [365, 412] width 80 height 80
copy td "Mun"
click at [371, 409] on td "[PERSON_NAME]" at bounding box center [365, 412] width 80 height 80
copy td "[PERSON_NAME]"
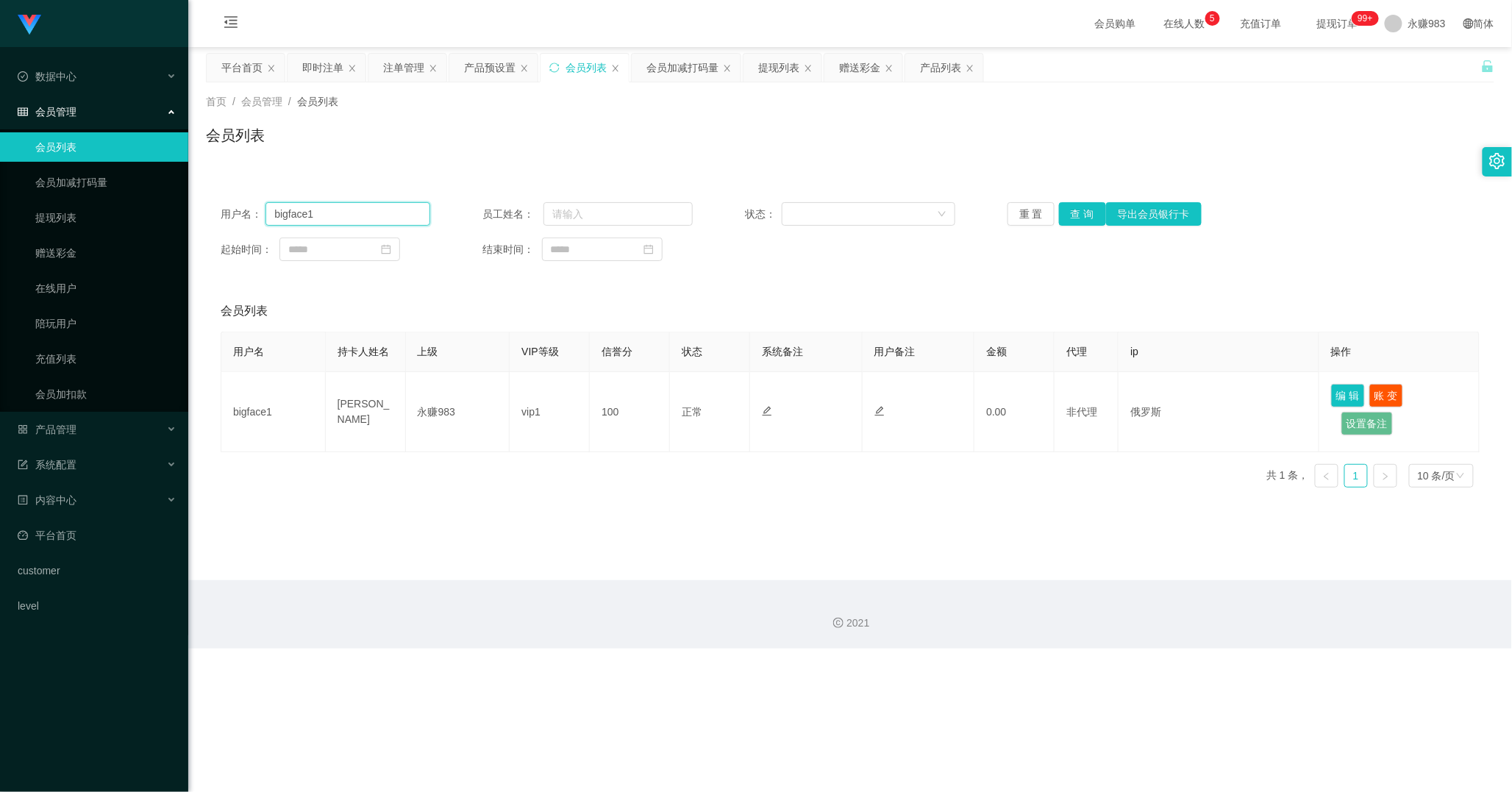
click at [342, 216] on input "bigface1" at bounding box center [347, 214] width 164 height 23
paste input "DaiLiangliang"
click at [1070, 219] on button "查 询" at bounding box center [1083, 214] width 47 height 23
drag, startPoint x: 641, startPoint y: 523, endPoint x: 631, endPoint y: 517, distance: 11.7
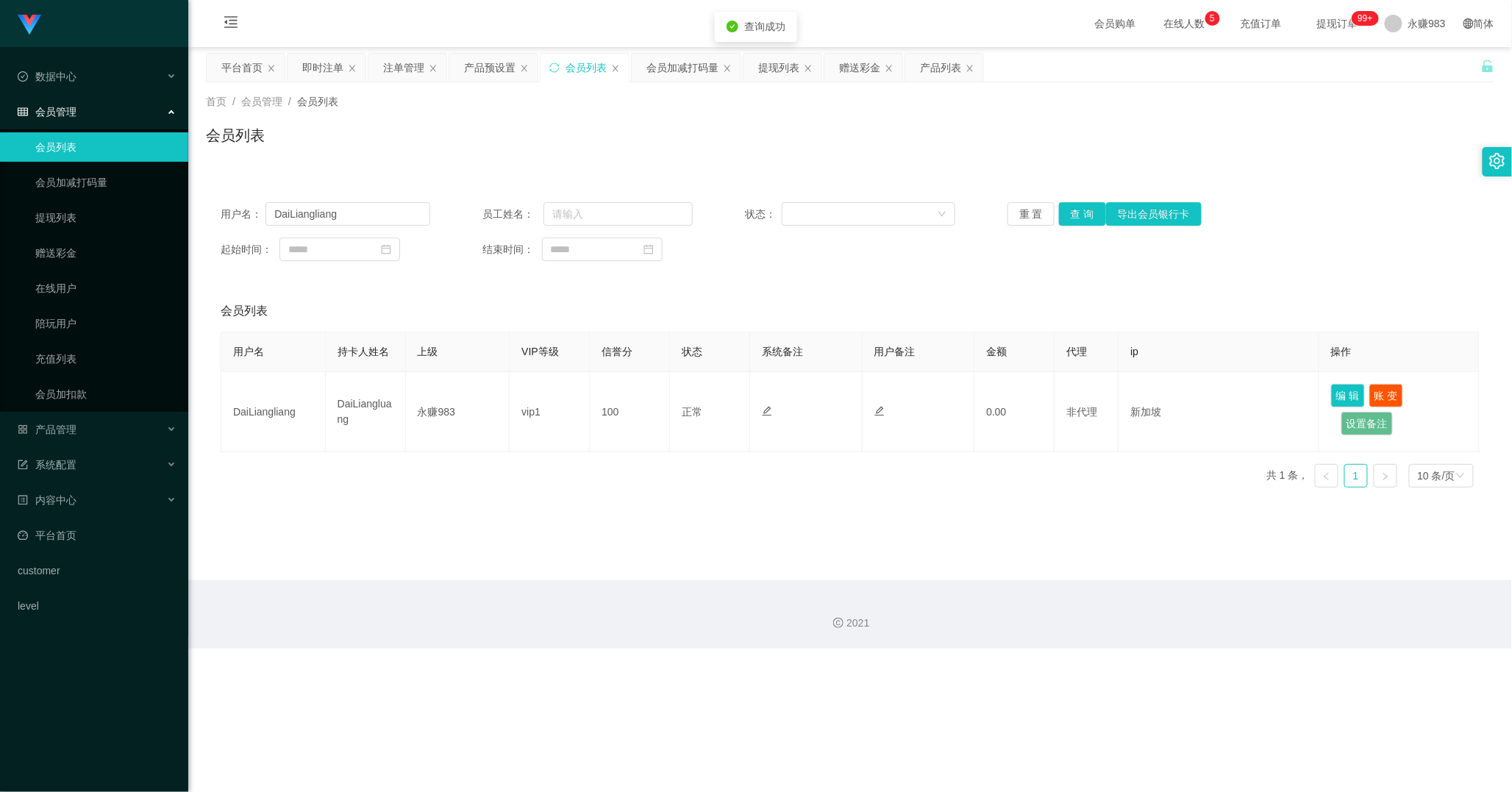
click at [636, 520] on main "关闭左侧 关闭右侧 关闭其它 刷新页面 平台首页 即时注单 注单管理 产品预设置 会员列表 会员加减打码量 提现列表 赠送彩金 产品列表 首页 / 会员管理 …" at bounding box center [851, 313] width 1324 height 533
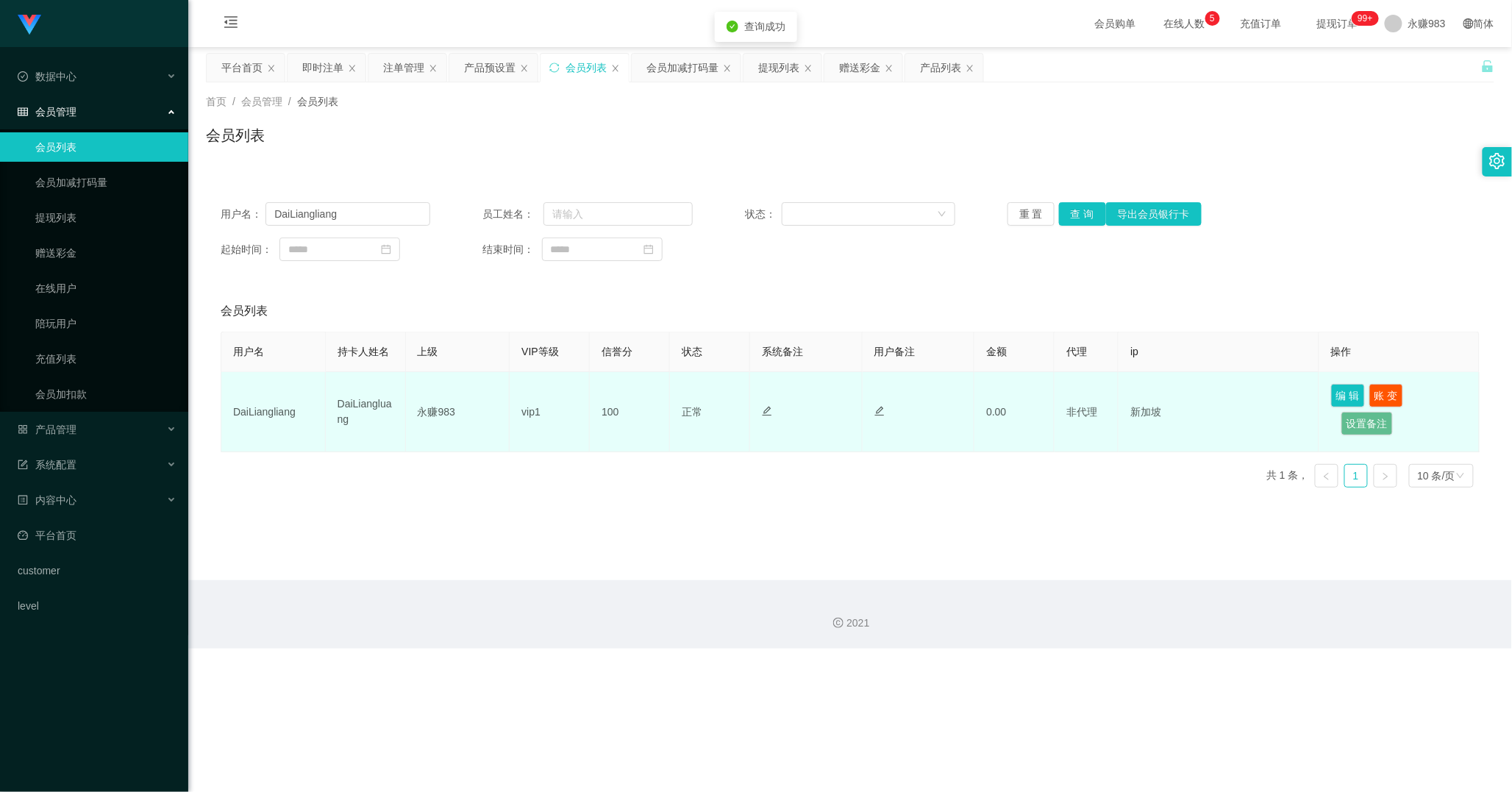
click at [359, 400] on td "DaiLiangluang" at bounding box center [365, 412] width 80 height 80
copy td "DaiLiangluang"
click at [284, 409] on td "DaiLiangliang" at bounding box center [273, 412] width 104 height 80
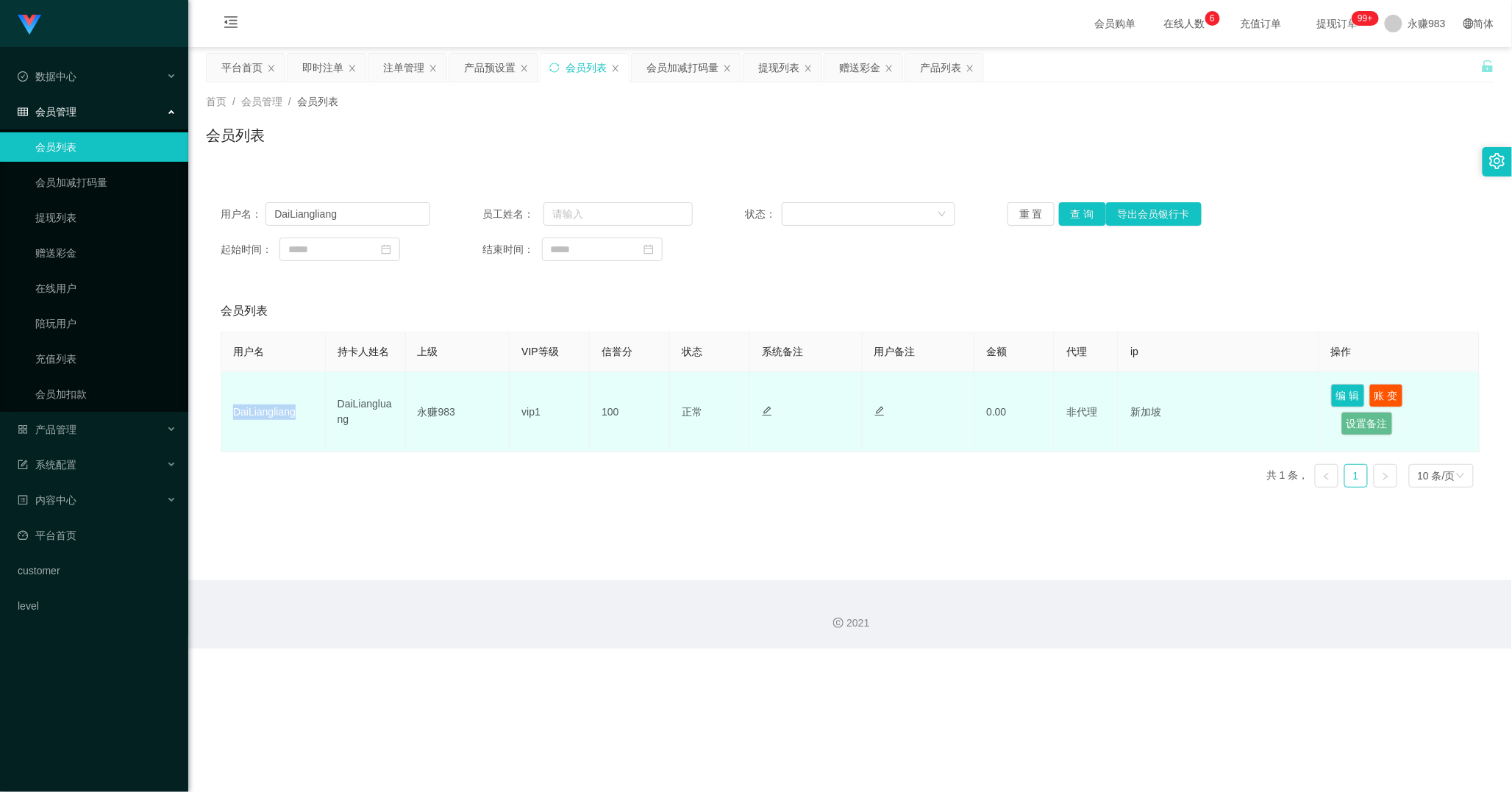
copy td "DaiLiangliang"
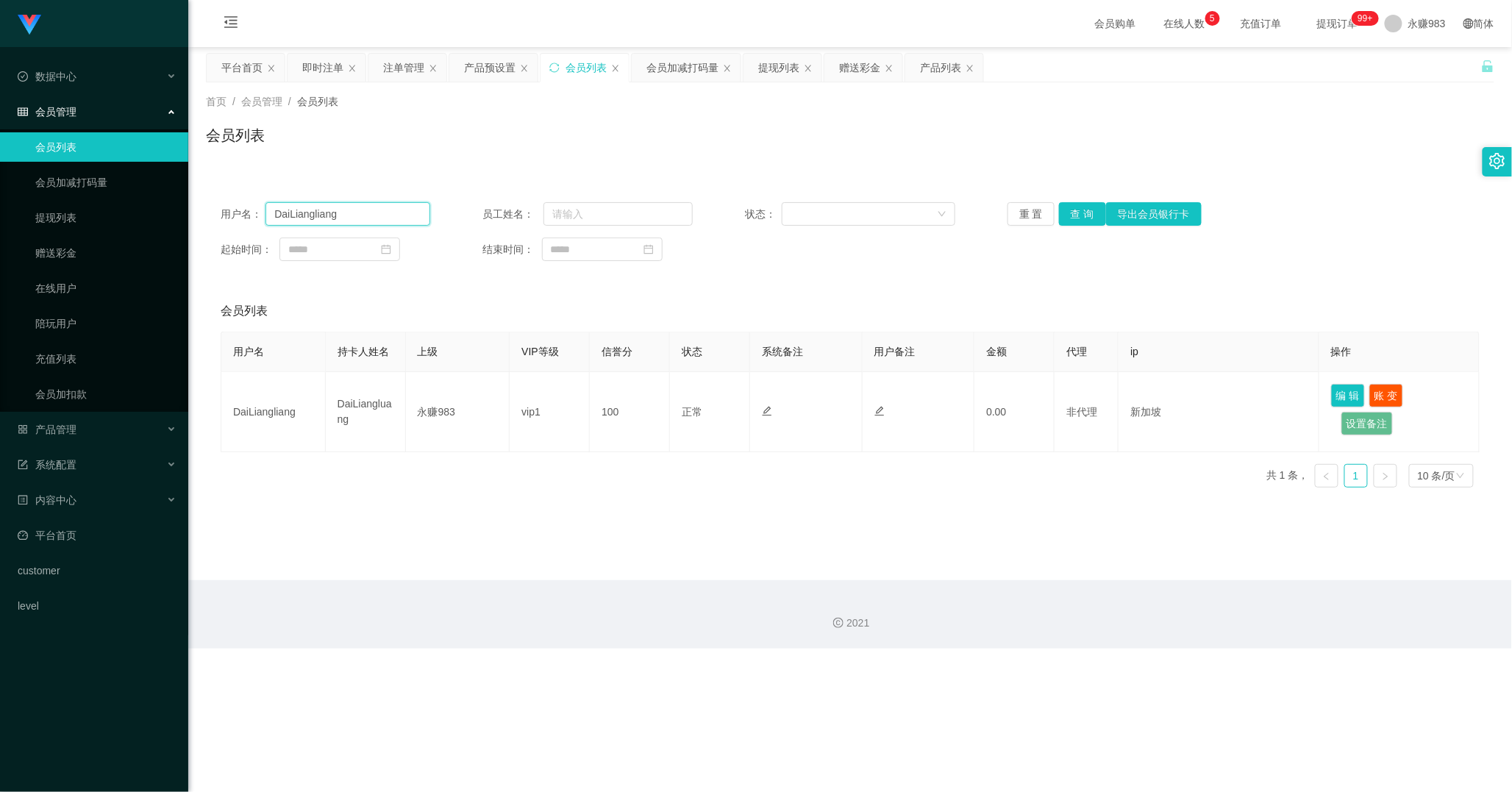
click at [366, 204] on input "DaiLiangliang" at bounding box center [347, 214] width 164 height 23
paste input "zzz2828566"
type input "zzz2828566"
click at [1076, 216] on button "查 询" at bounding box center [1083, 214] width 47 height 23
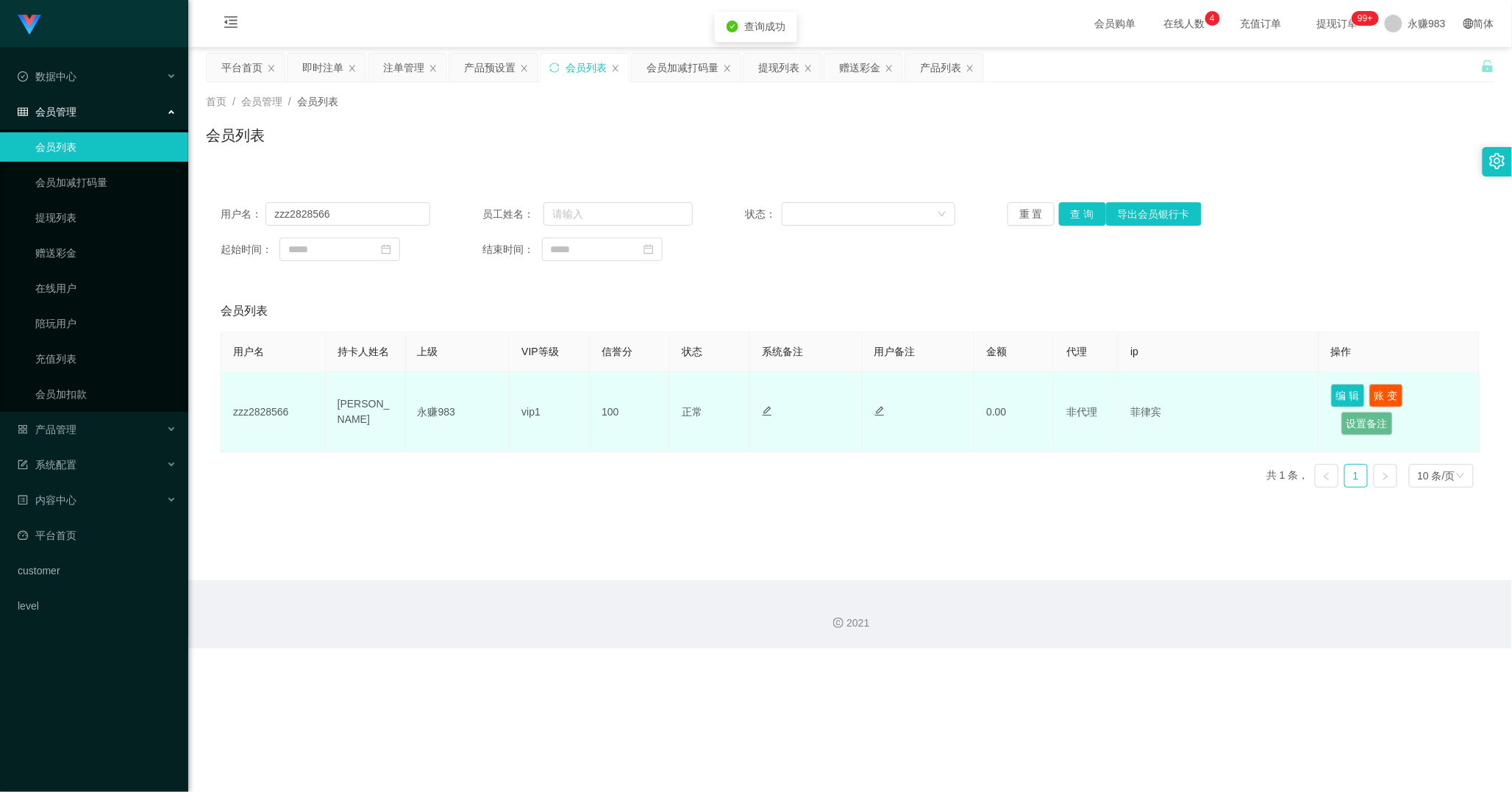
click at [386, 405] on td "[PERSON_NAME]" at bounding box center [365, 412] width 80 height 80
click at [374, 410] on td "[PERSON_NAME]" at bounding box center [365, 412] width 80 height 80
